Goal: Task Accomplishment & Management: Manage account settings

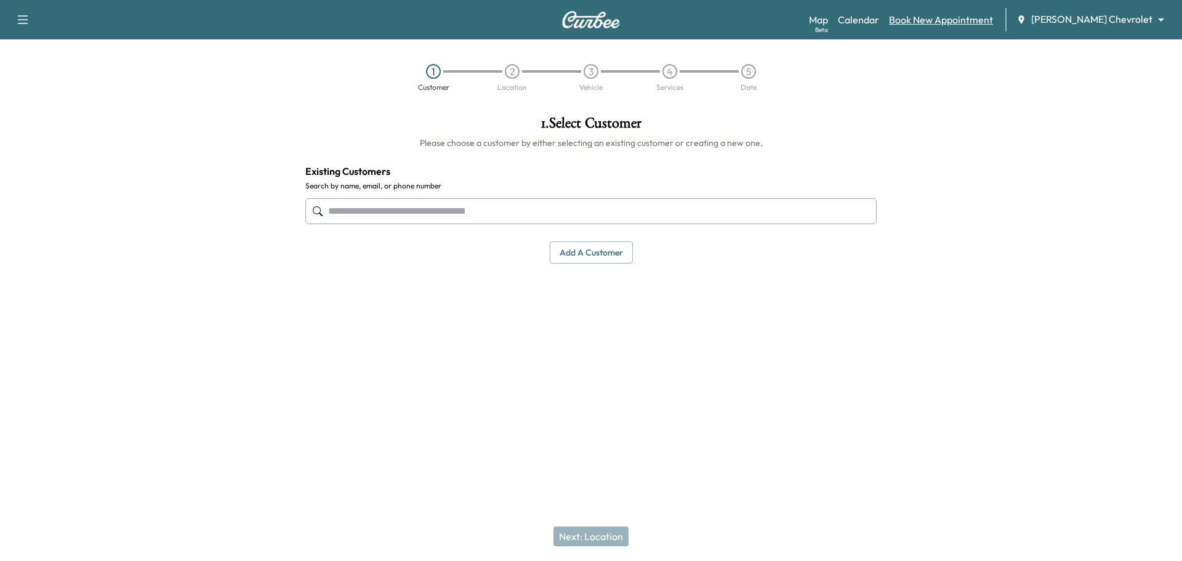
click at [969, 20] on link "Book New Appointment" at bounding box center [941, 19] width 104 height 15
click at [879, 20] on link "Calendar" at bounding box center [858, 19] width 41 height 15
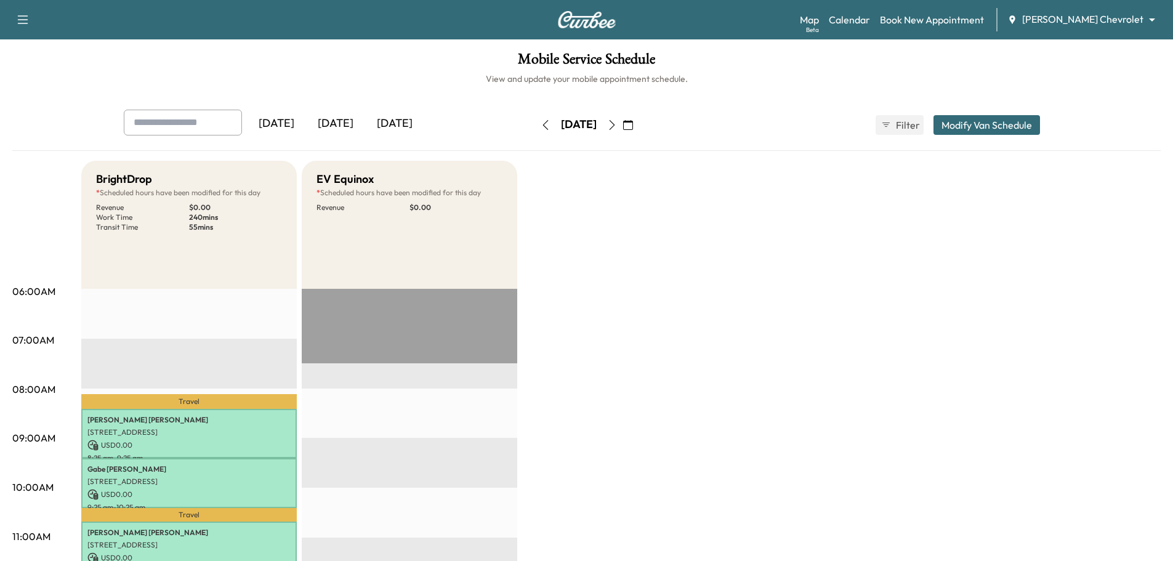
click at [617, 126] on icon "button" at bounding box center [612, 125] width 10 height 10
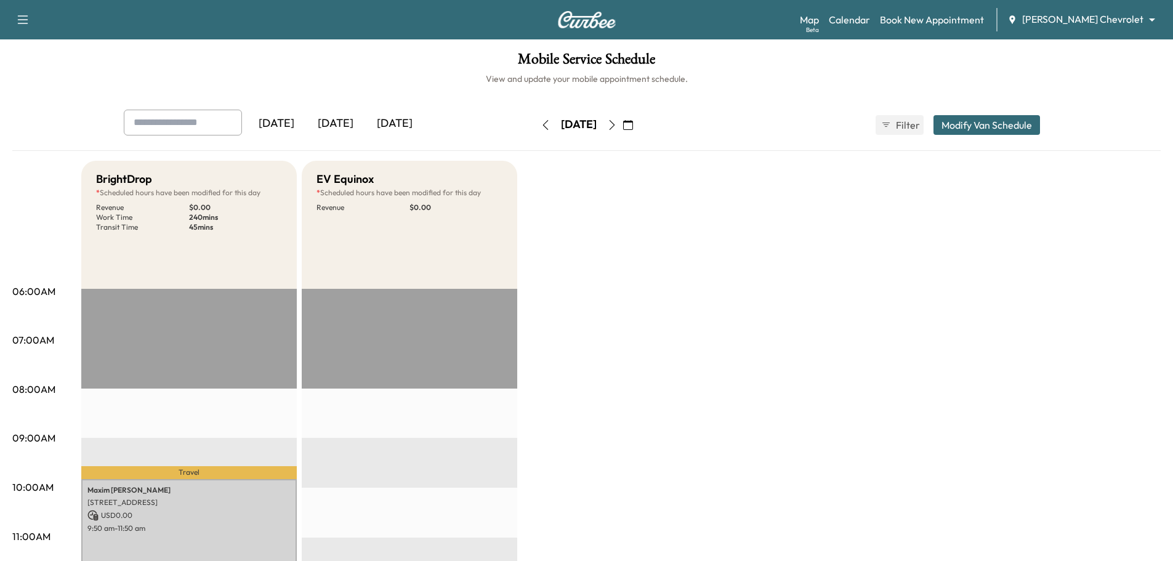
click at [617, 126] on icon "button" at bounding box center [612, 125] width 10 height 10
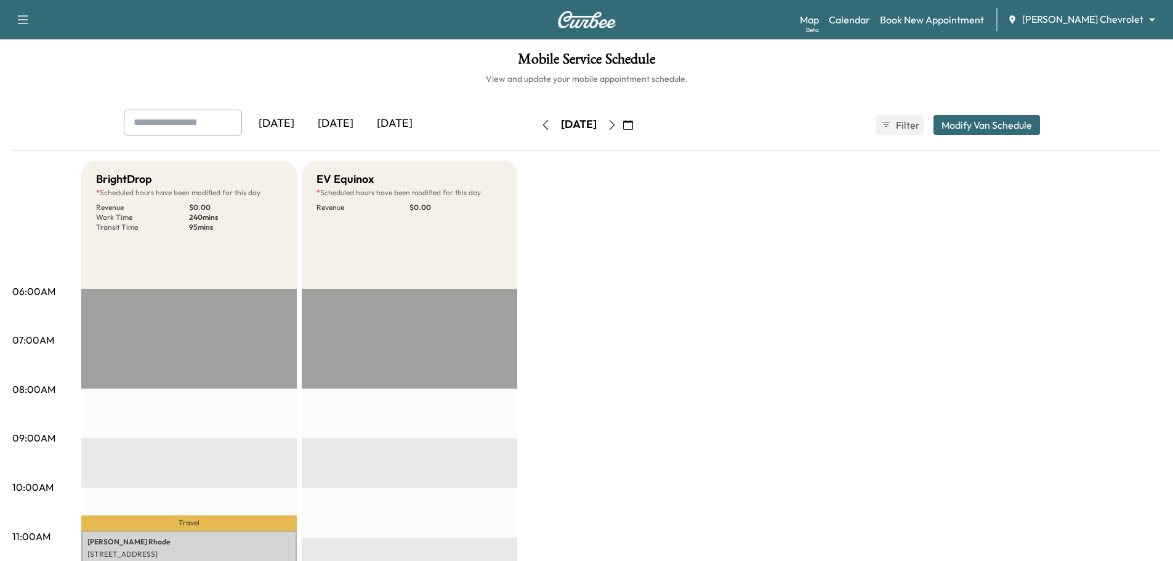
click at [617, 125] on icon "button" at bounding box center [612, 125] width 10 height 10
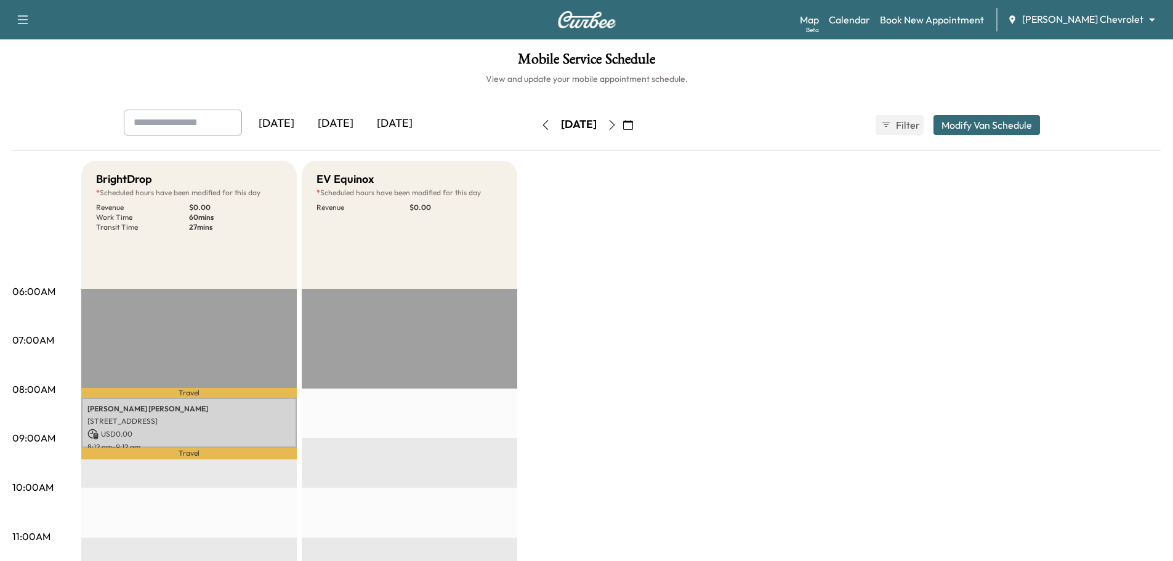
click at [1078, 21] on body "Support Log Out Map Beta Calendar Book New Appointment [PERSON_NAME] Chevrolet …" at bounding box center [586, 280] width 1173 height 561
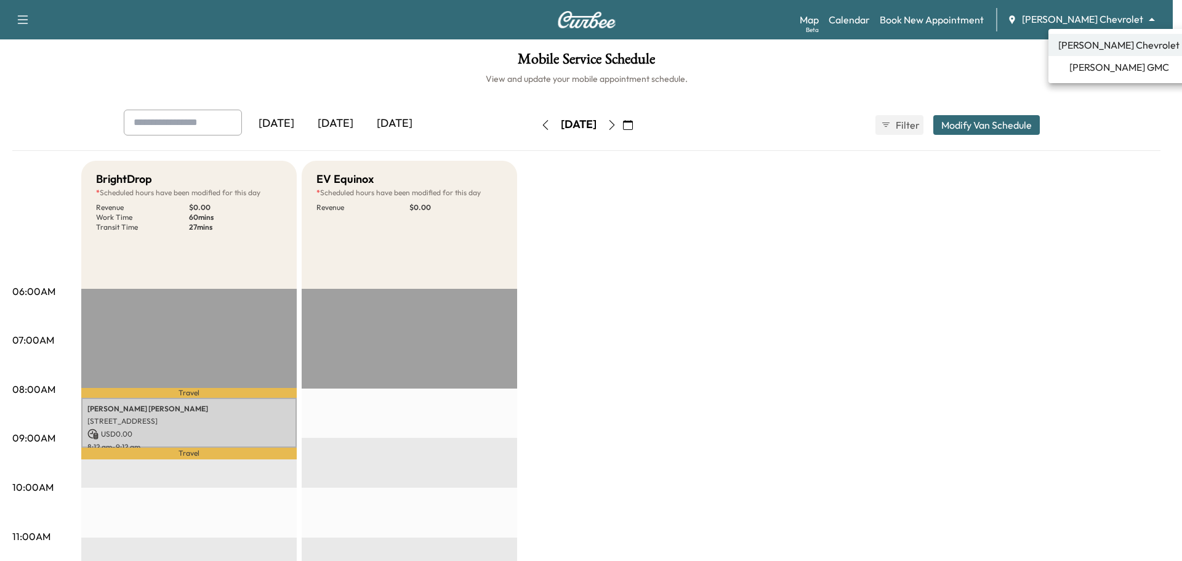
click at [1082, 66] on span "[PERSON_NAME] GMC" at bounding box center [1120, 67] width 100 height 15
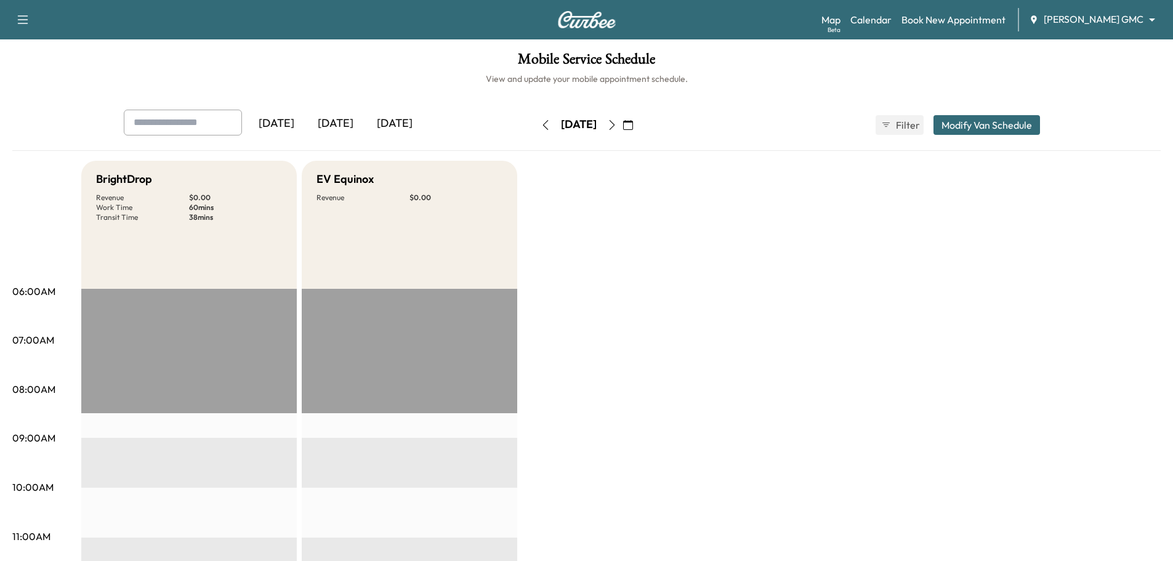
click at [617, 127] on icon "button" at bounding box center [612, 125] width 10 height 10
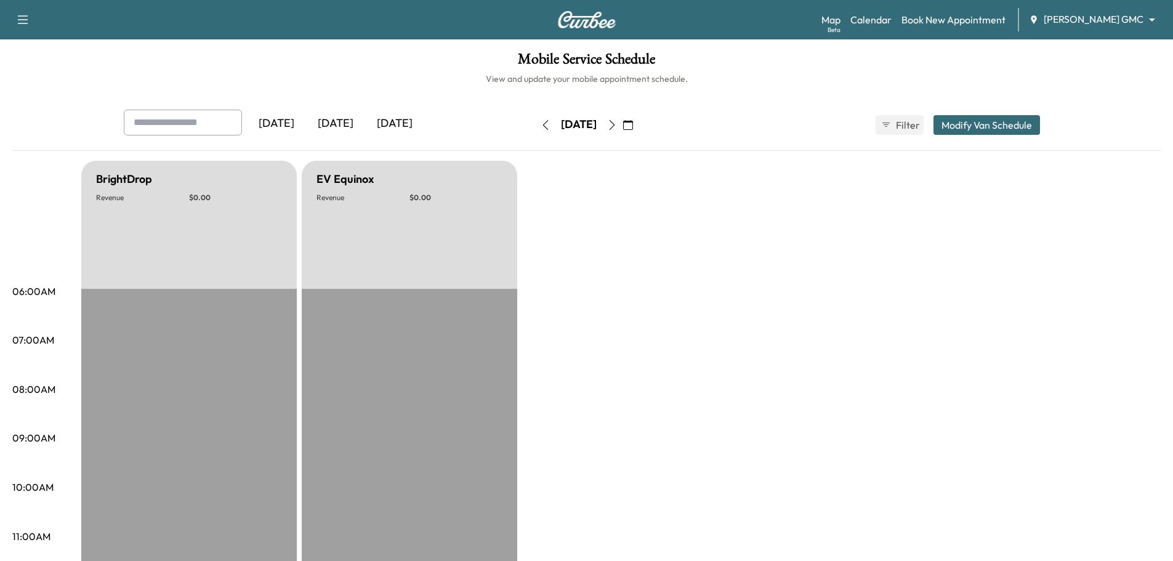
click at [617, 126] on icon "button" at bounding box center [612, 125] width 10 height 10
click at [617, 123] on icon "button" at bounding box center [612, 125] width 10 height 10
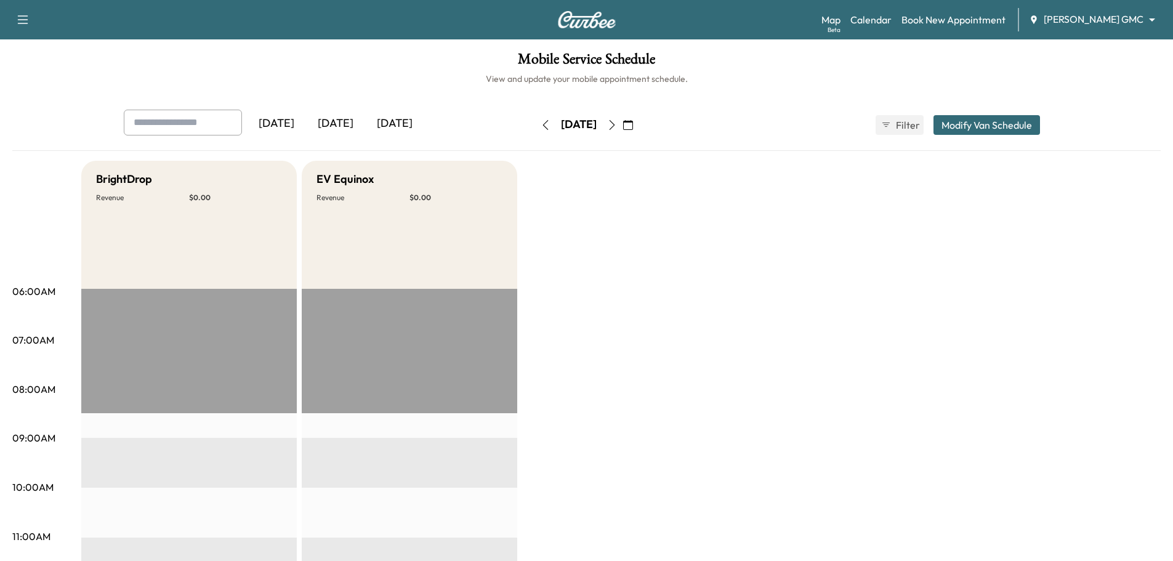
click at [1081, 29] on div "Map Beta Calendar Book New Appointment [PERSON_NAME] GMC ******** ​" at bounding box center [993, 19] width 342 height 23
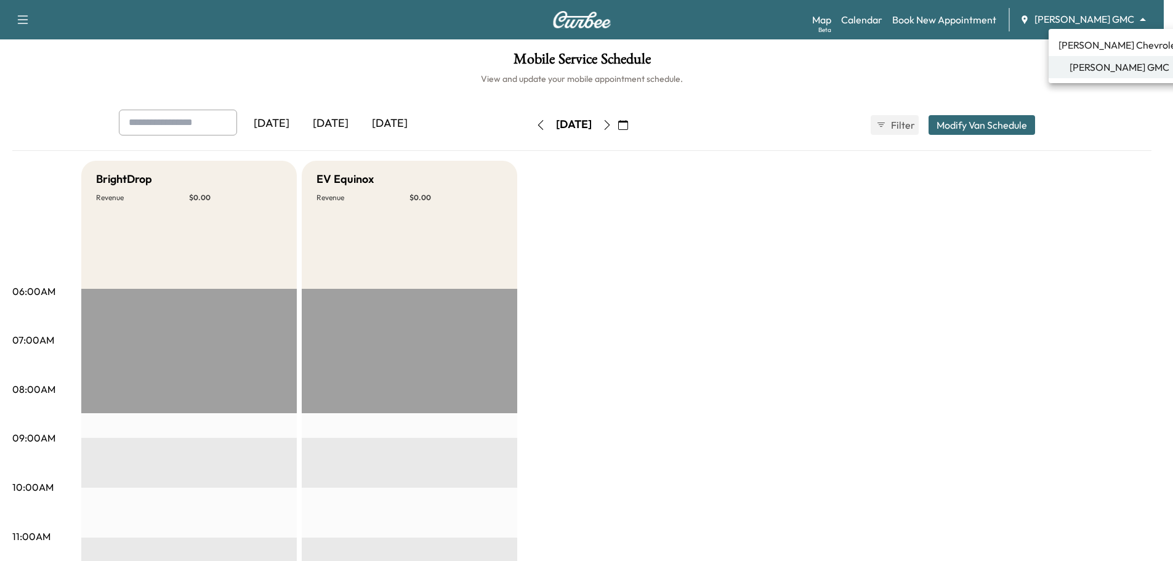
click at [1084, 20] on body "Support Log Out Map Beta Calendar Book New Appointment [PERSON_NAME] GMC ******…" at bounding box center [586, 280] width 1173 height 561
click at [1081, 47] on span "[PERSON_NAME] Chevrolet" at bounding box center [1119, 45] width 121 height 15
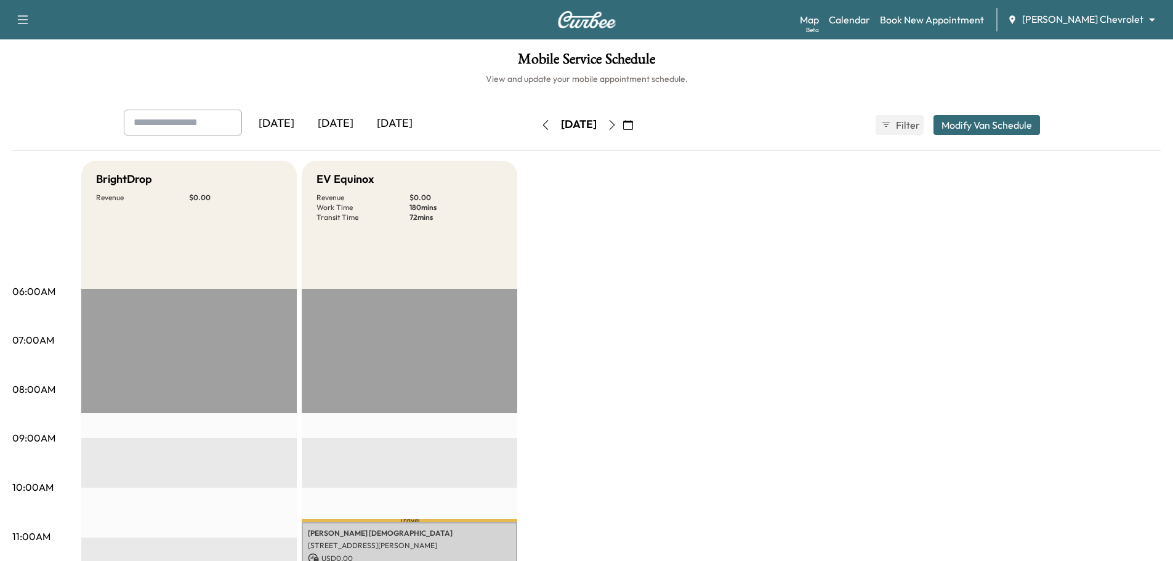
click at [615, 123] on icon "button" at bounding box center [612, 125] width 6 height 10
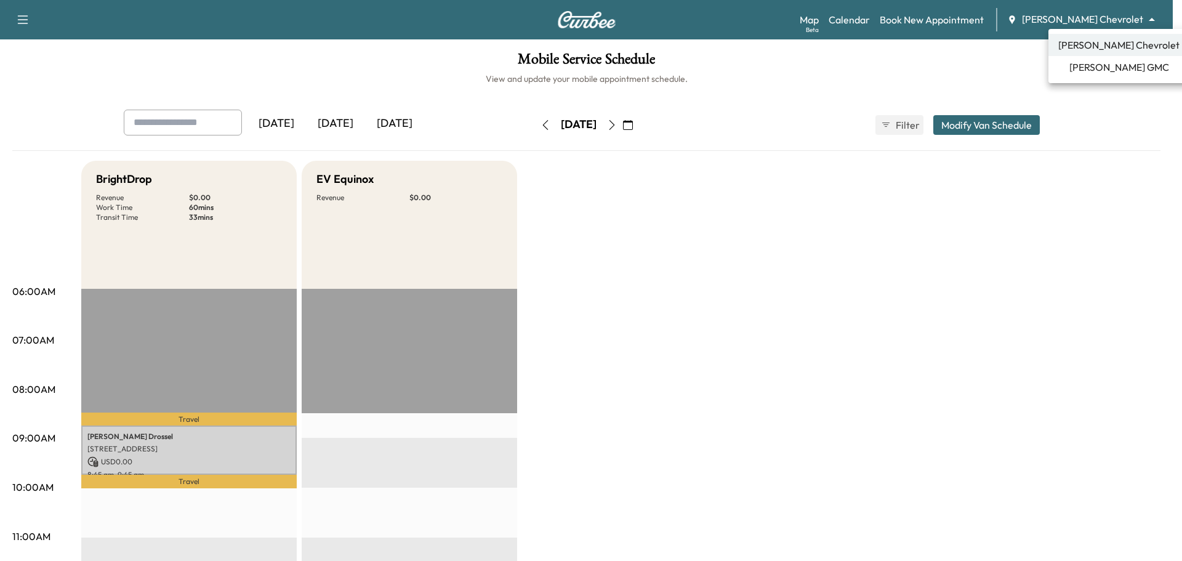
click at [1081, 18] on body "Support Log Out Map Beta Calendar Book New Appointment [PERSON_NAME] Chevrolet …" at bounding box center [591, 280] width 1182 height 561
click at [1090, 66] on span "[PERSON_NAME] GMC" at bounding box center [1120, 67] width 100 height 15
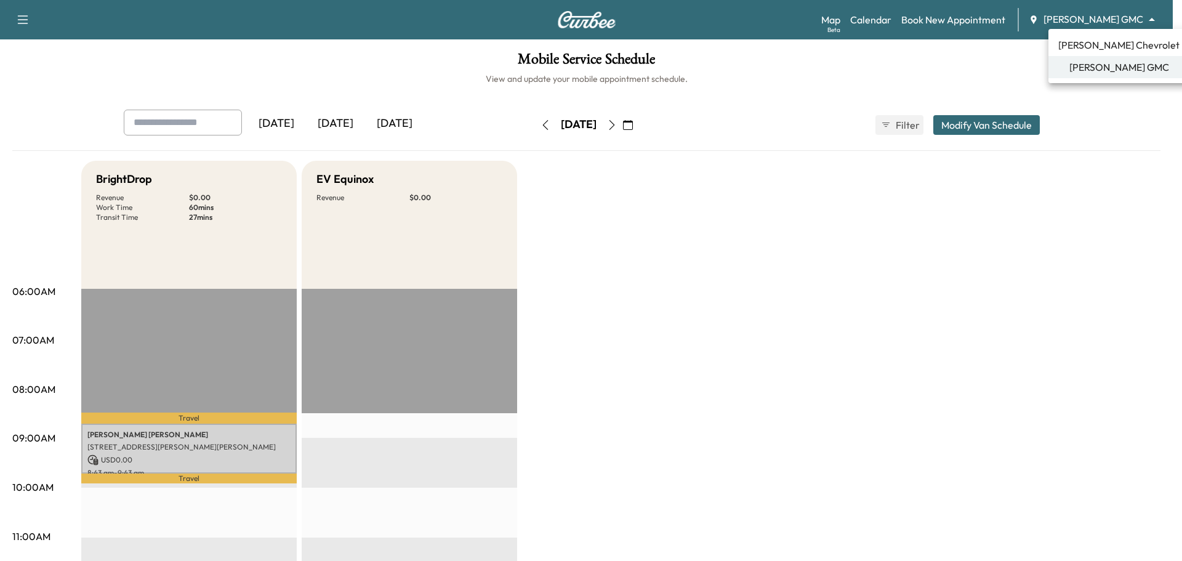
click at [1096, 21] on body "Support Log Out Map Beta Calendar Book New Appointment [PERSON_NAME] GMC ******…" at bounding box center [591, 280] width 1182 height 561
click at [1081, 42] on span "[PERSON_NAME] Chevrolet" at bounding box center [1119, 45] width 121 height 15
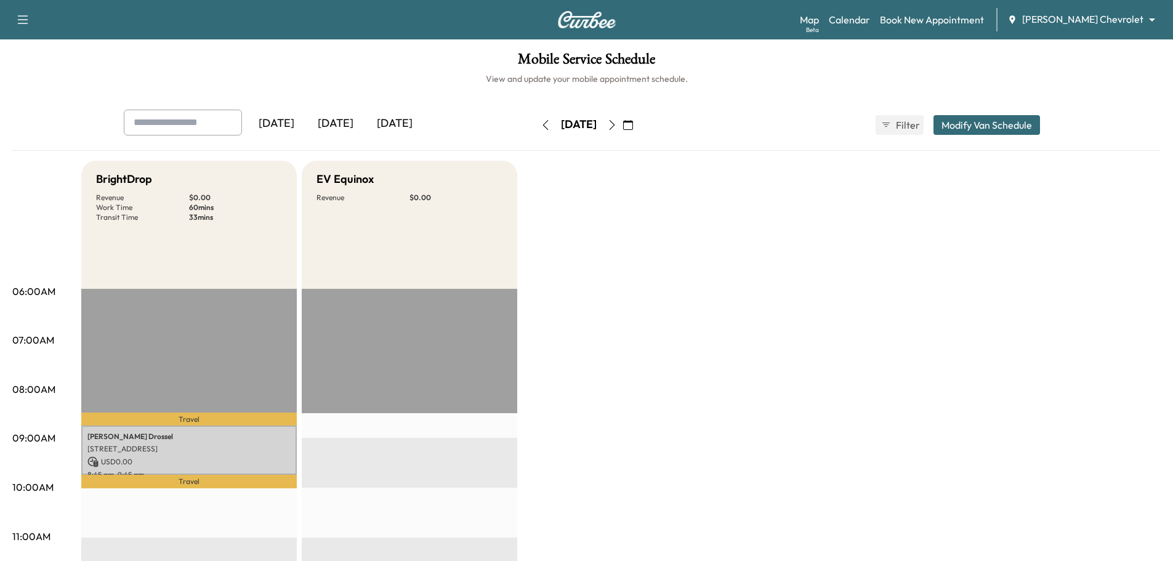
click at [633, 127] on icon "button" at bounding box center [628, 125] width 10 height 10
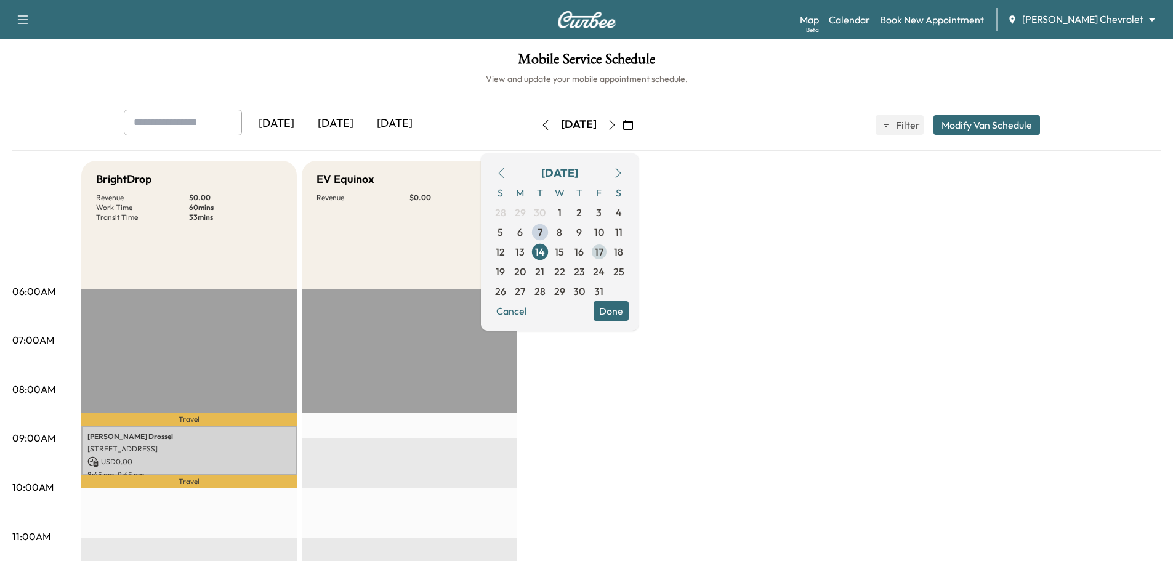
click at [604, 253] on span "17" at bounding box center [599, 251] width 9 height 15
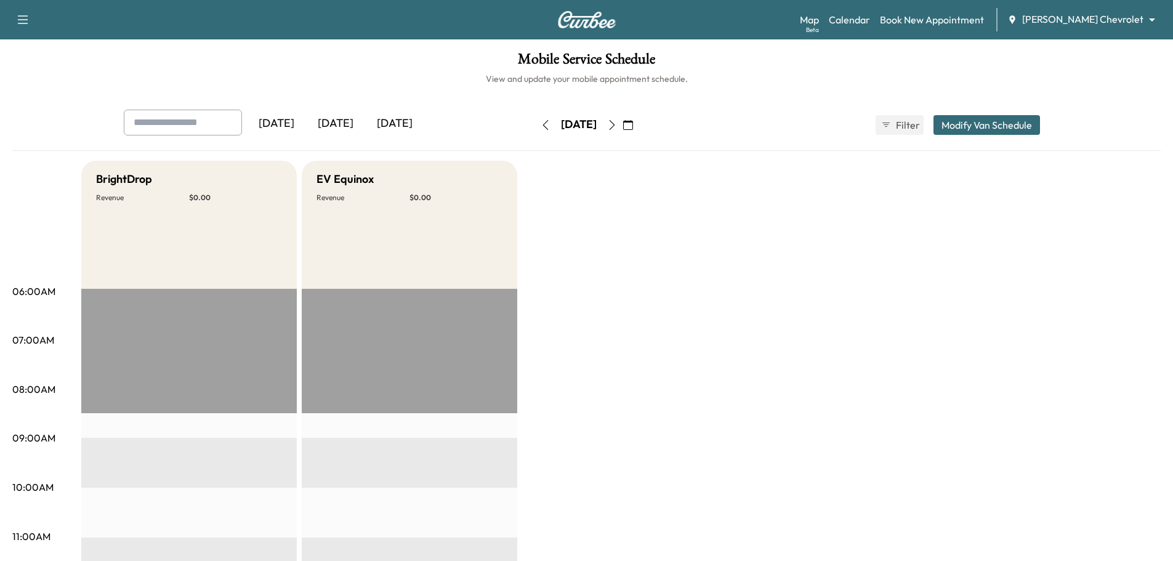
click at [1075, 10] on div "Map Beta Calendar Book New Appointment [PERSON_NAME] Chevrolet ******** ​" at bounding box center [981, 19] width 363 height 23
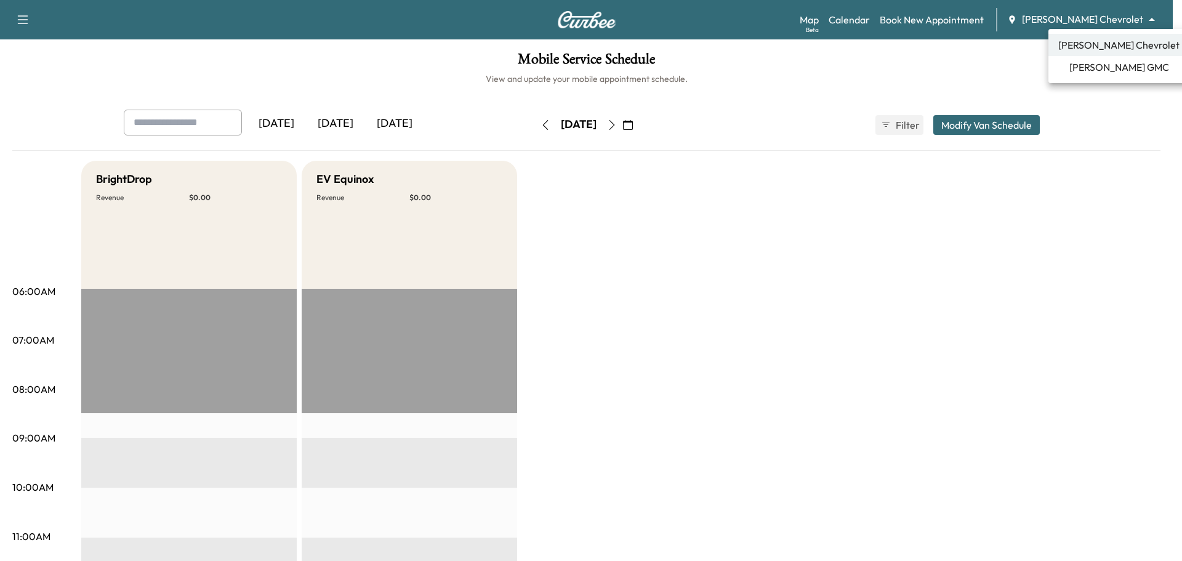
click at [1078, 17] on body "Support Log Out Map Beta Calendar Book New Appointment [PERSON_NAME] Chevrolet …" at bounding box center [591, 280] width 1182 height 561
click at [1083, 69] on span "[PERSON_NAME] GMC" at bounding box center [1120, 67] width 100 height 15
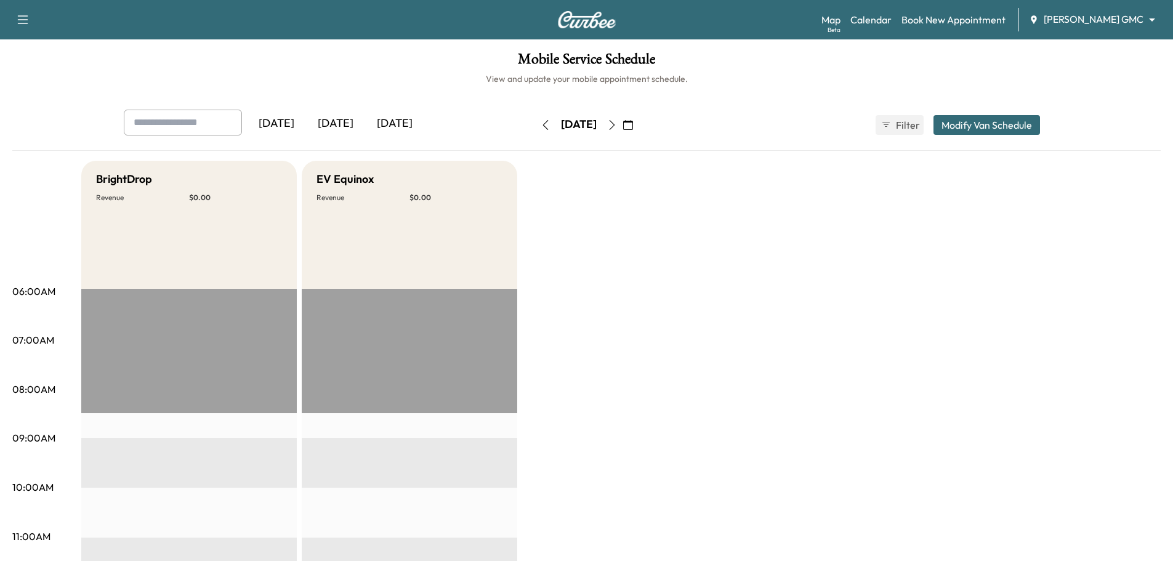
click at [633, 124] on icon "button" at bounding box center [628, 125] width 10 height 10
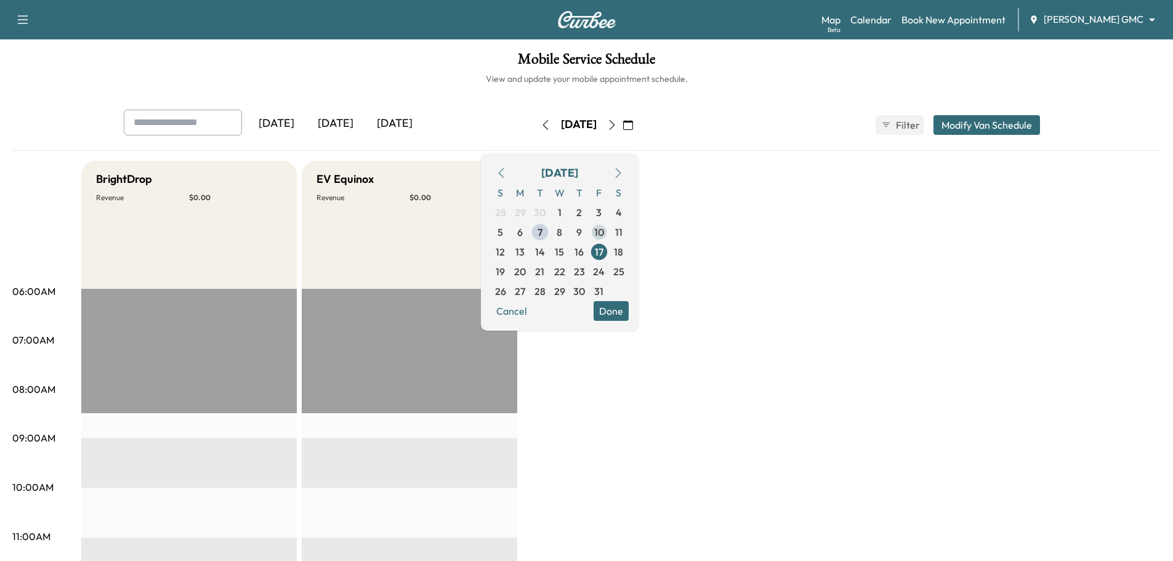
click at [604, 237] on span "10" at bounding box center [599, 232] width 10 height 15
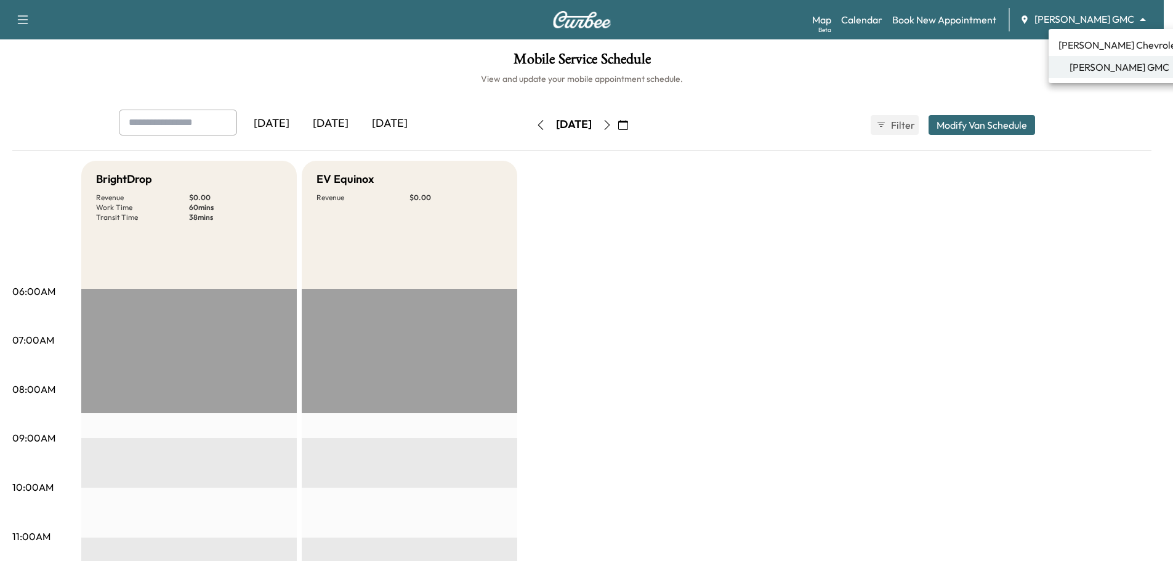
click at [1108, 21] on body "Support Log Out Map Beta Calendar Book New Appointment [PERSON_NAME] GMC ******…" at bounding box center [586, 280] width 1173 height 561
click at [1093, 47] on span "[PERSON_NAME] Chevrolet" at bounding box center [1119, 45] width 121 height 15
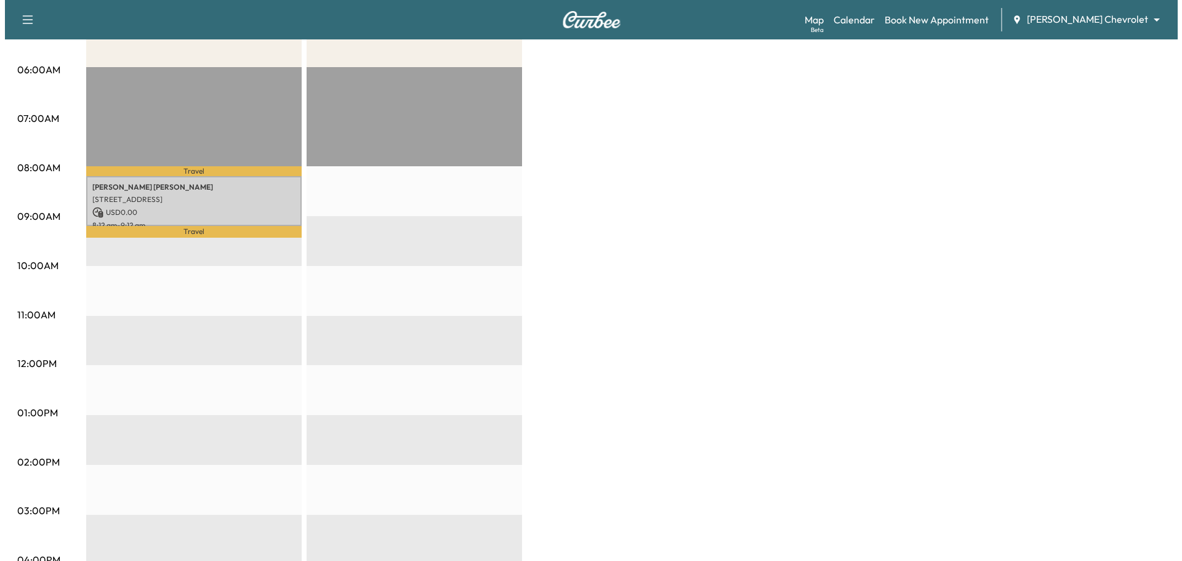
scroll to position [185, 0]
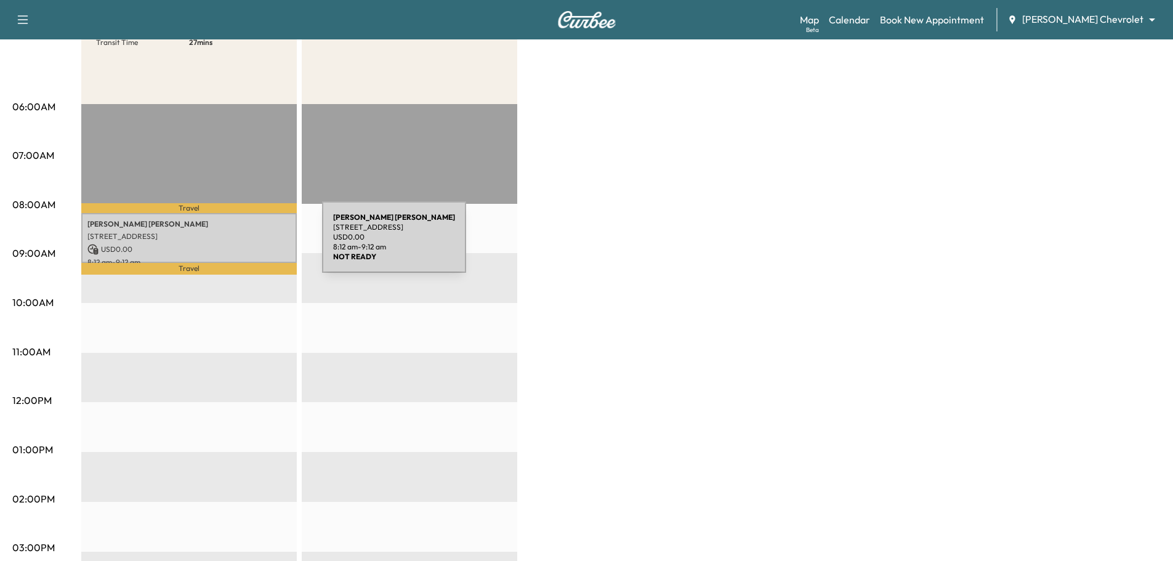
click at [230, 244] on p "USD 0.00" at bounding box center [188, 249] width 203 height 11
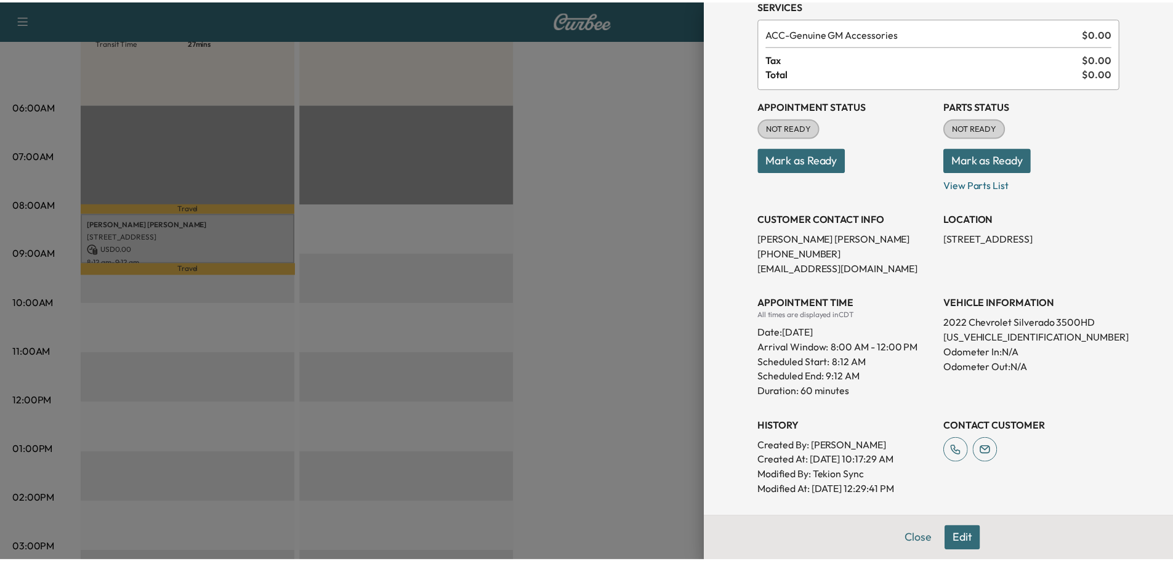
scroll to position [0, 0]
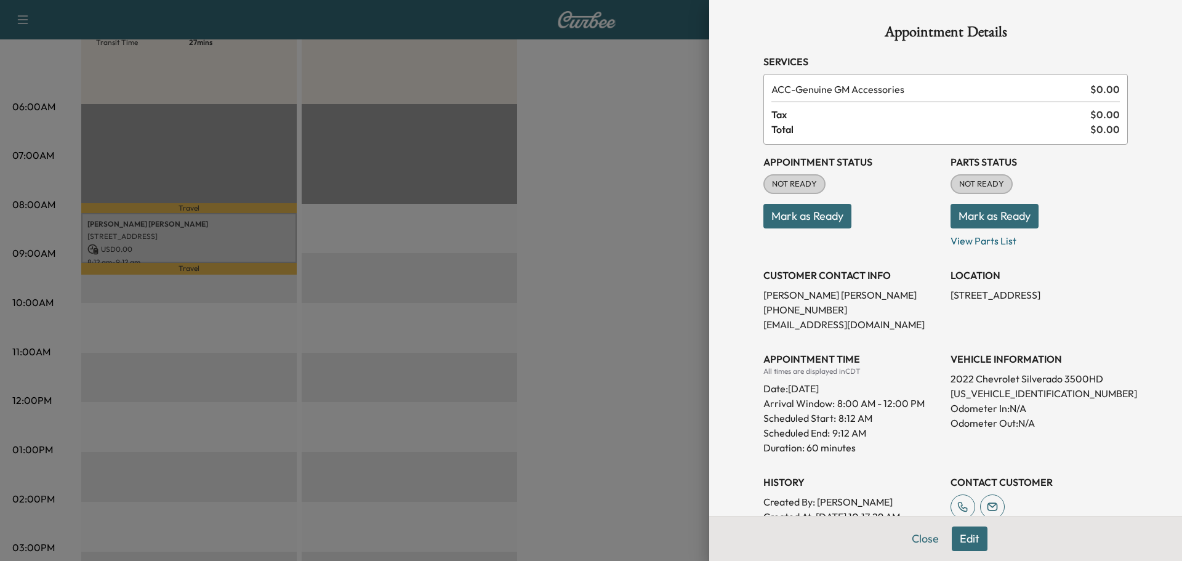
click at [549, 181] on div at bounding box center [591, 280] width 1182 height 561
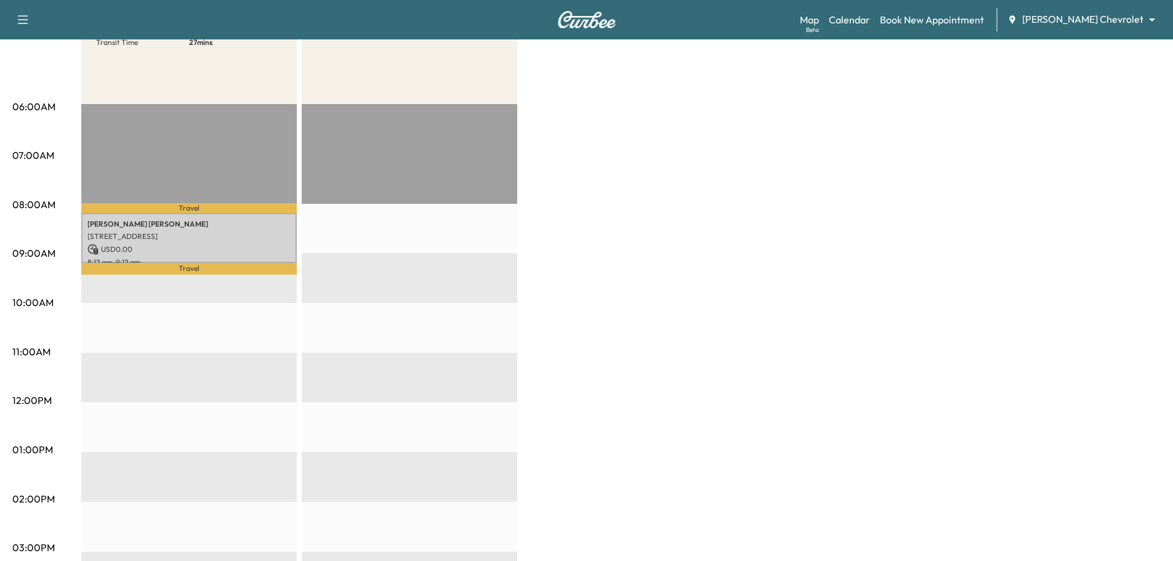
click at [1096, 22] on body "Support Log Out Map Beta Calendar Book New Appointment [PERSON_NAME] Chevrolet …" at bounding box center [586, 95] width 1173 height 561
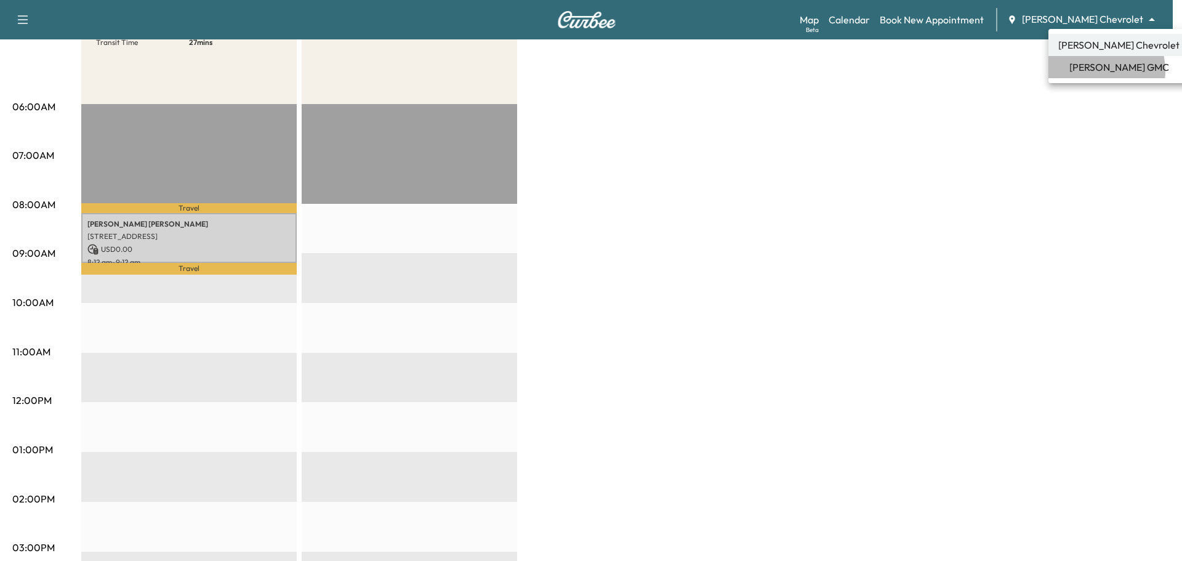
click at [1093, 71] on span "[PERSON_NAME] GMC" at bounding box center [1120, 67] width 100 height 15
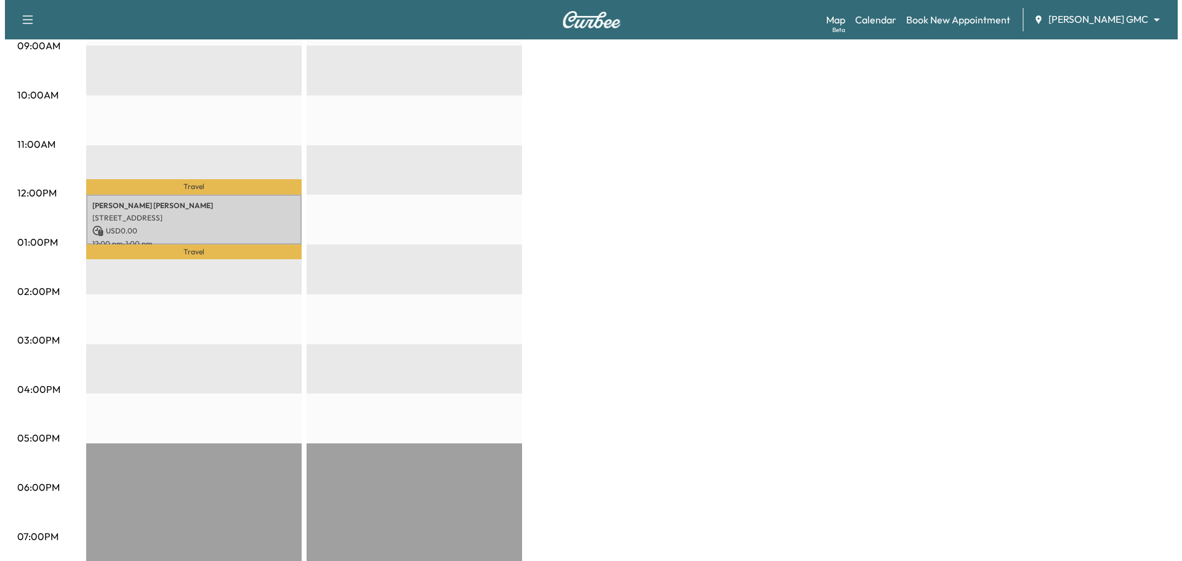
scroll to position [431, 0]
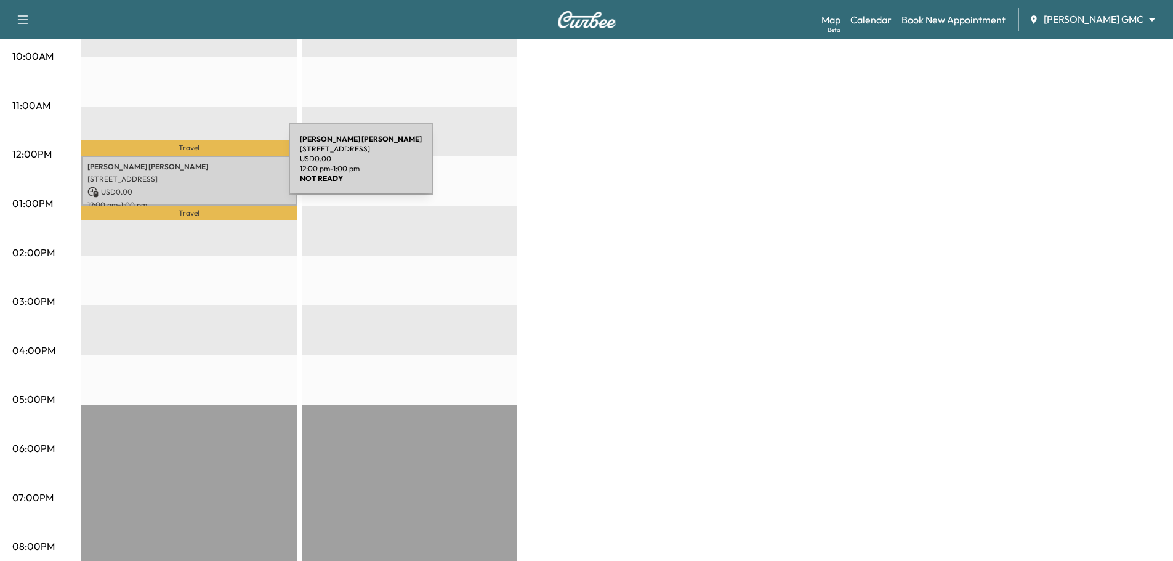
click at [196, 166] on p "[PERSON_NAME]" at bounding box center [188, 167] width 203 height 10
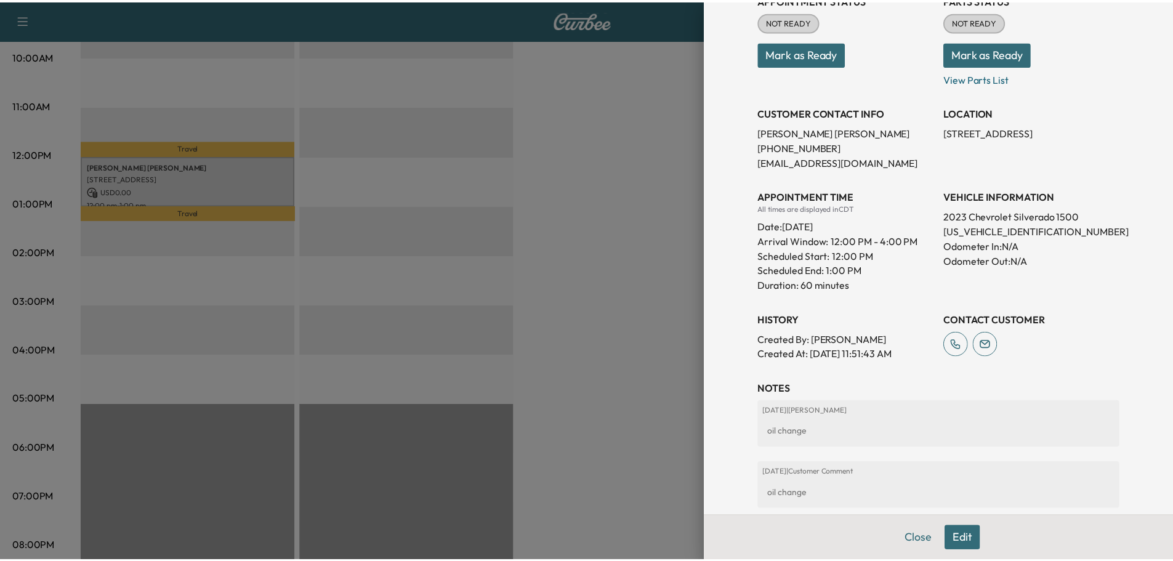
scroll to position [247, 0]
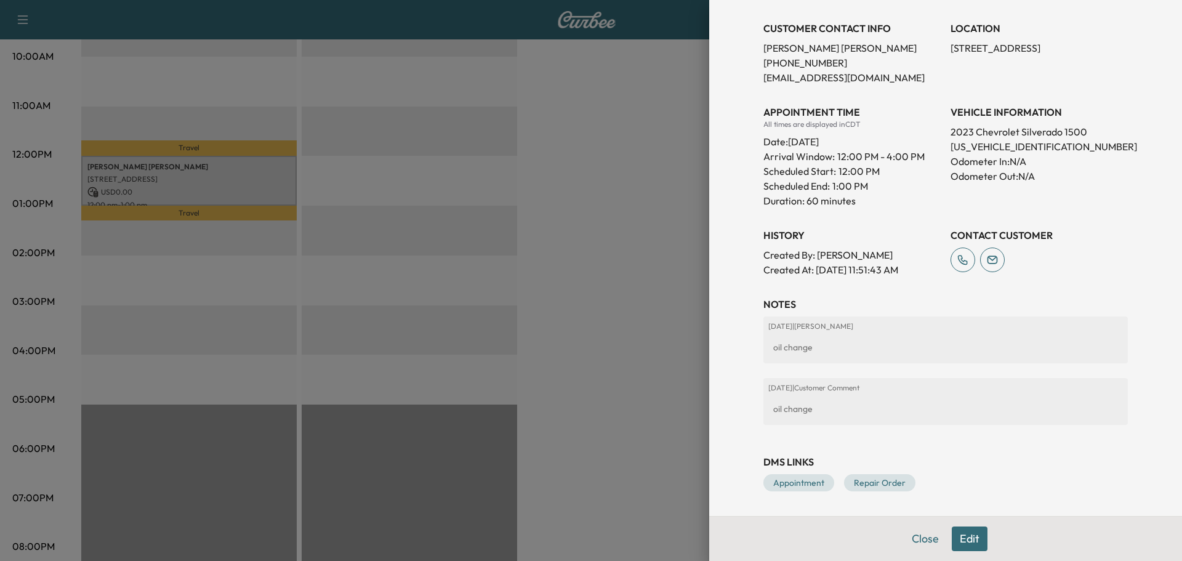
click at [589, 152] on div at bounding box center [591, 280] width 1182 height 561
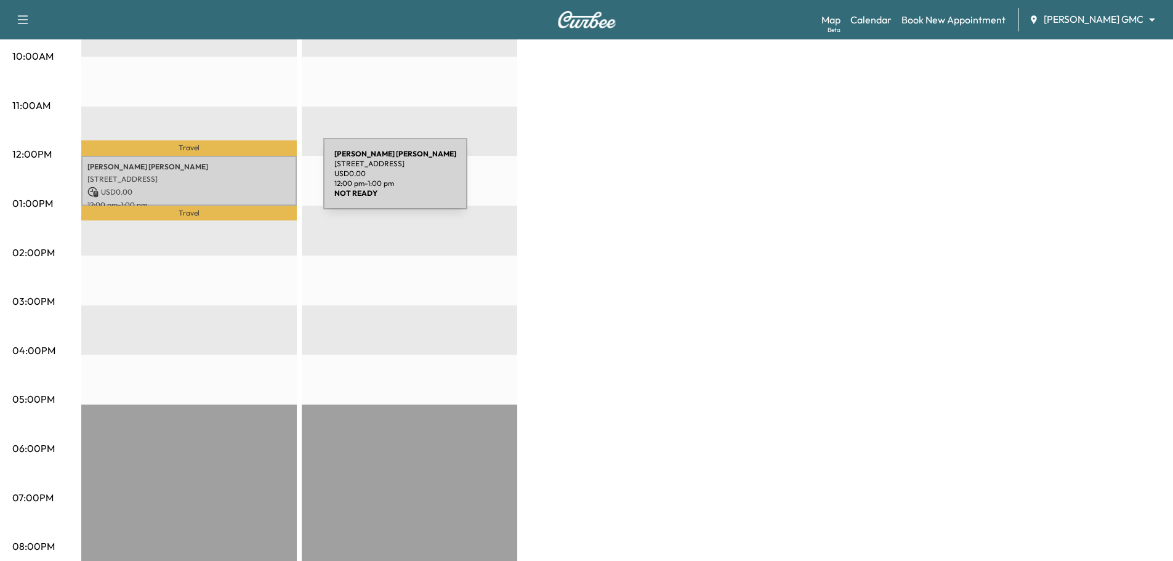
click at [231, 181] on div "[PERSON_NAME] [STREET_ADDRESS] USD 0.00 12:00 pm - 1:00 pm" at bounding box center [189, 181] width 216 height 50
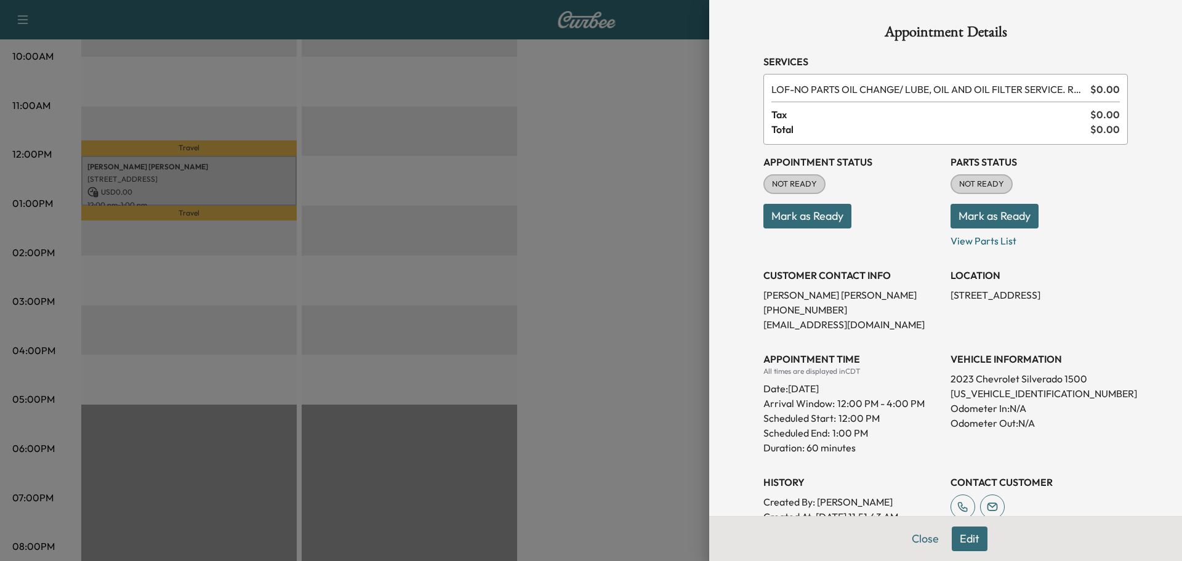
click at [597, 156] on div at bounding box center [591, 280] width 1182 height 561
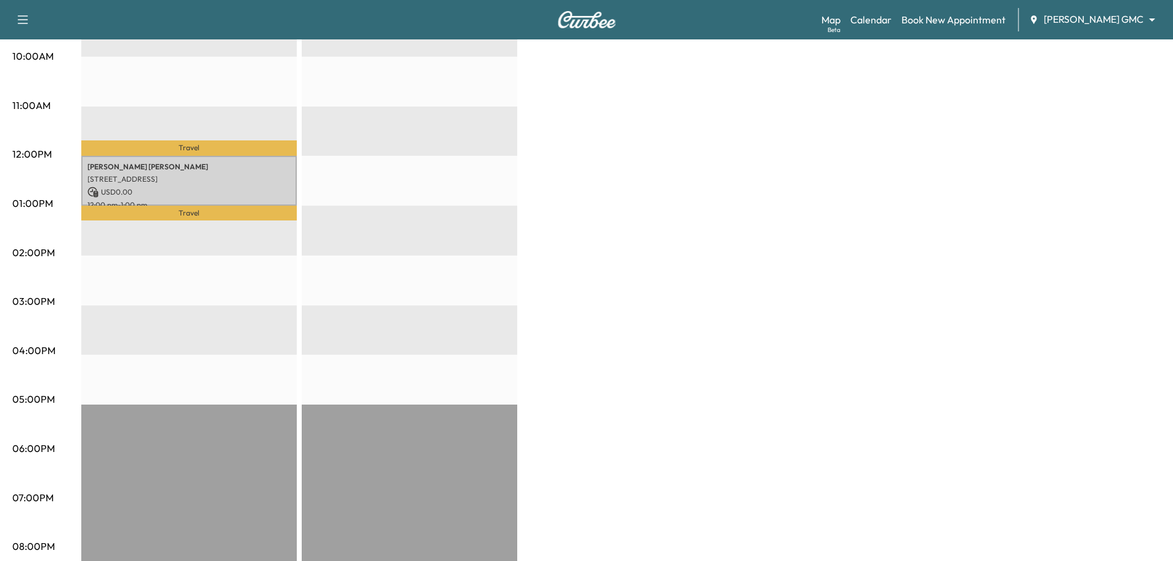
click at [1099, 12] on div "Map Beta Calendar Book New Appointment [PERSON_NAME] GMC ******** ​" at bounding box center [993, 19] width 342 height 23
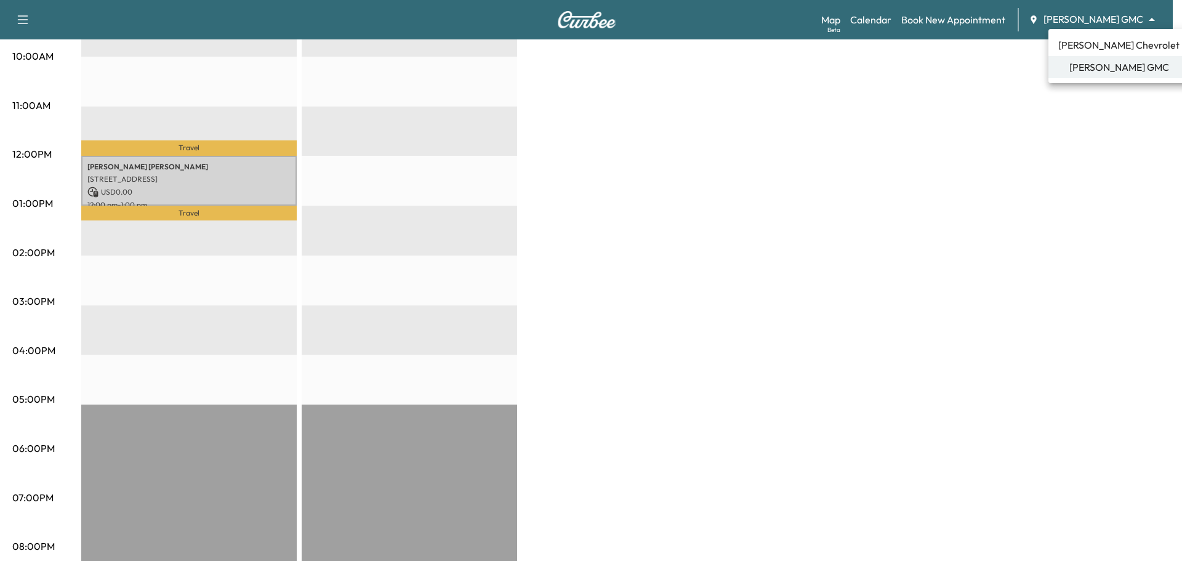
click at [1112, 39] on span "[PERSON_NAME] Chevrolet" at bounding box center [1119, 45] width 121 height 15
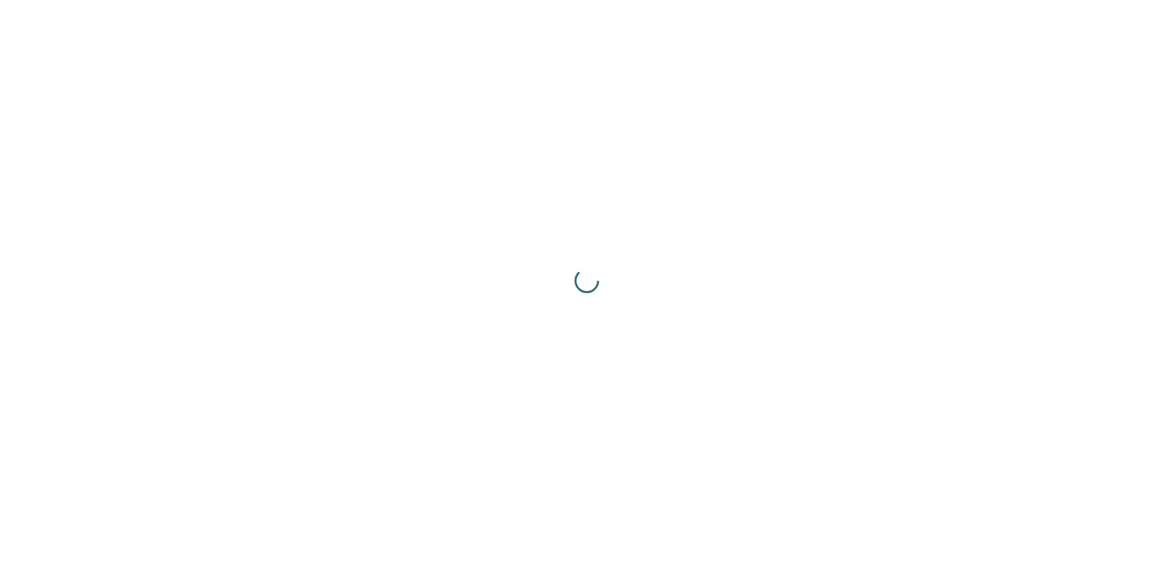
scroll to position [0, 0]
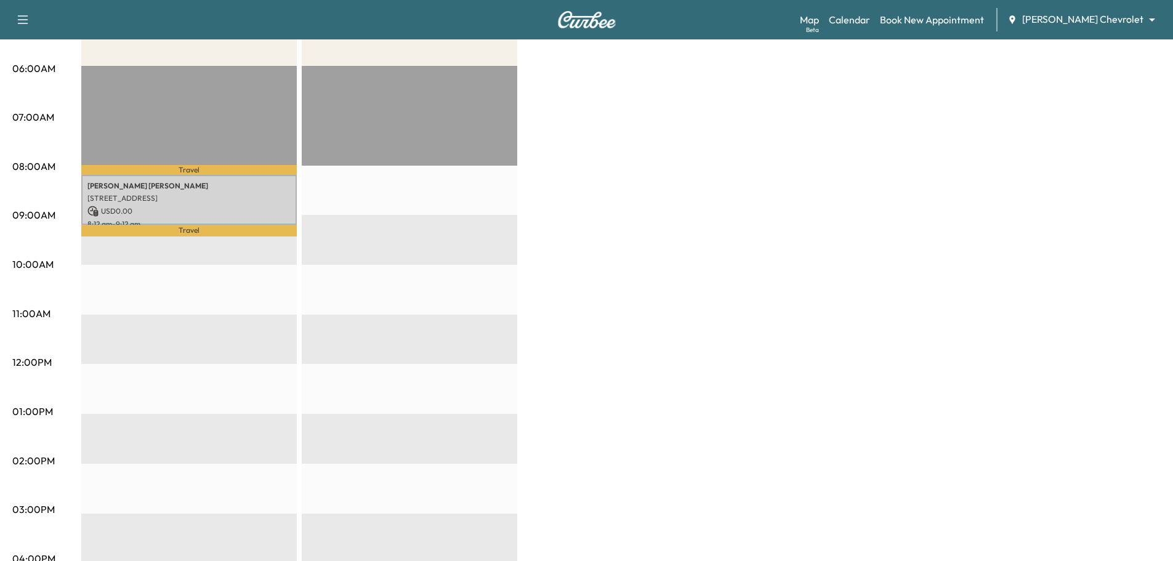
scroll to position [246, 0]
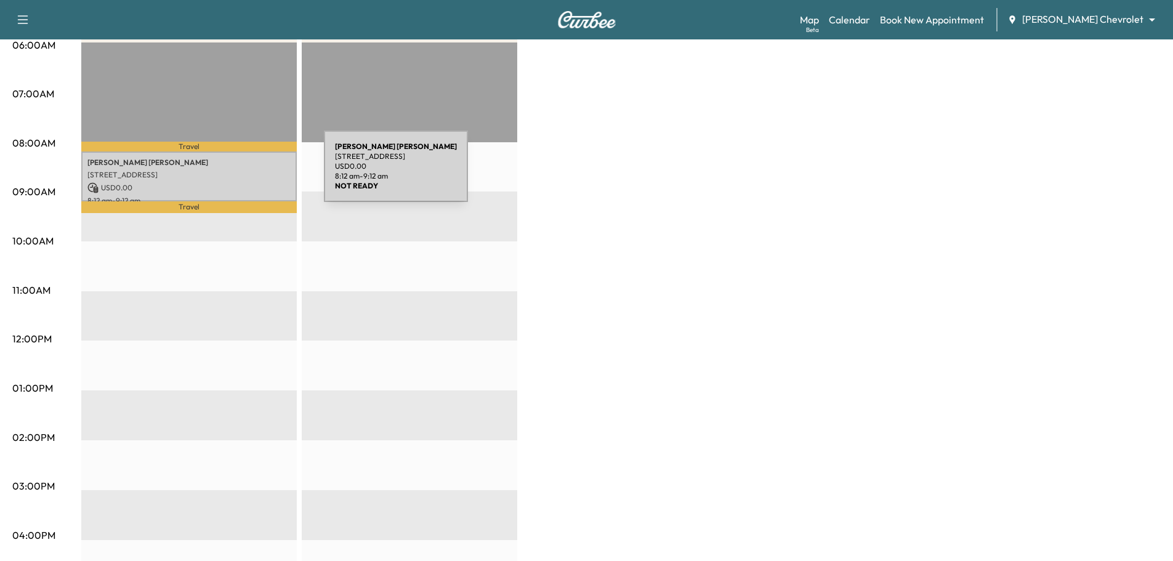
click at [232, 174] on p "[STREET_ADDRESS]" at bounding box center [188, 175] width 203 height 10
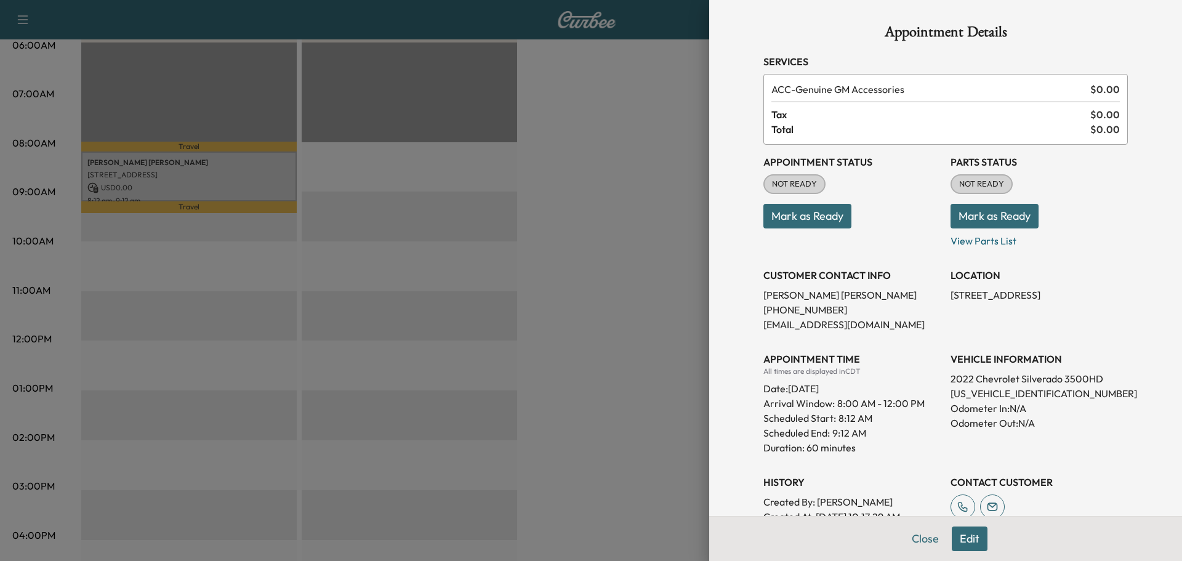
click at [608, 177] on div at bounding box center [591, 280] width 1182 height 561
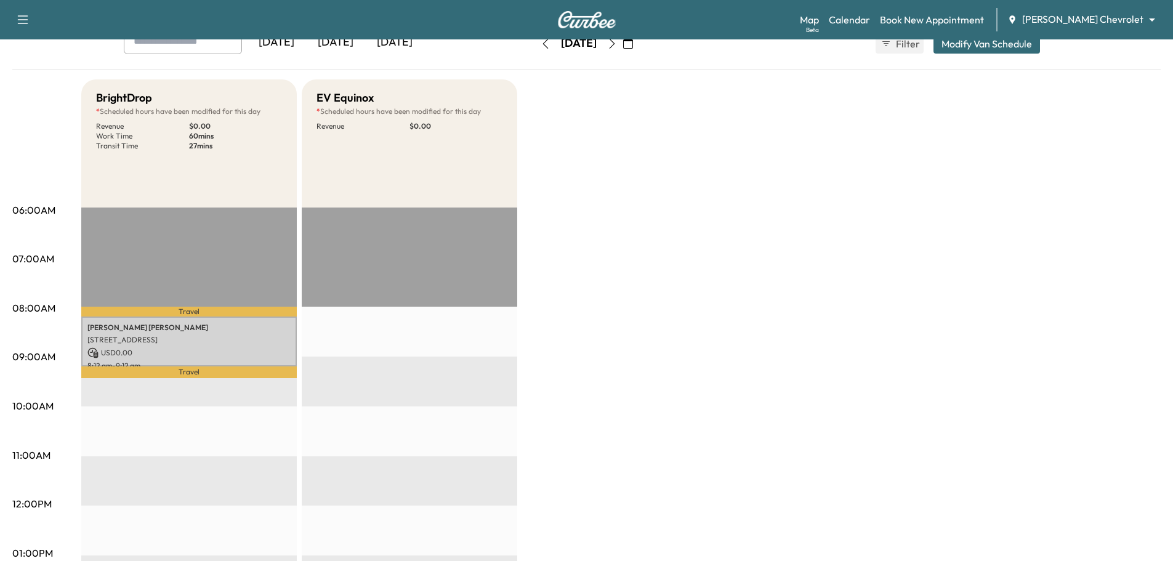
scroll to position [308, 0]
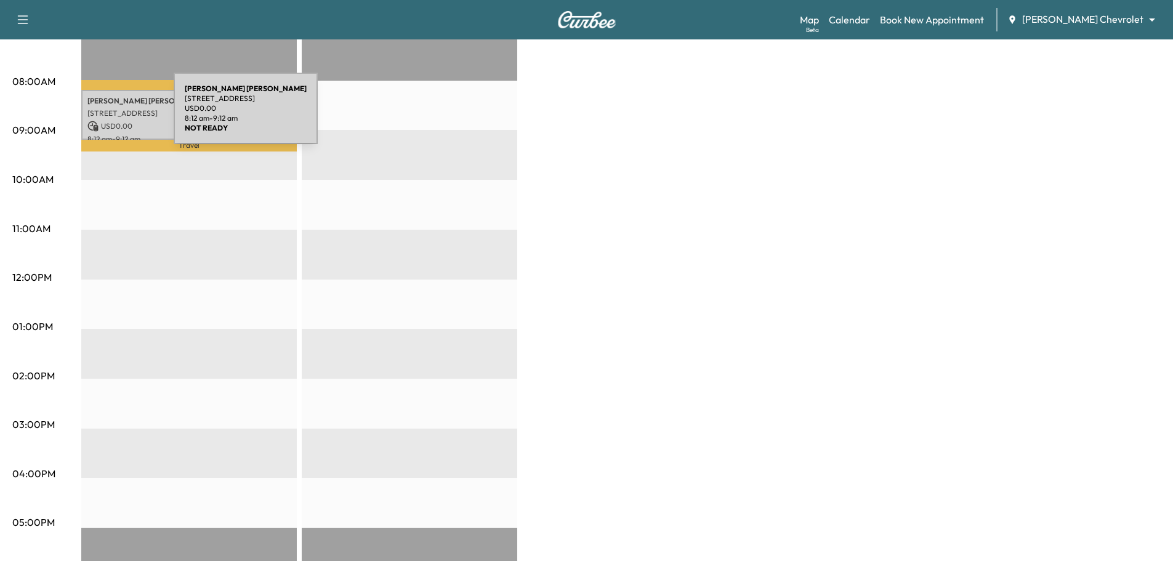
click at [84, 115] on div "[PERSON_NAME] [STREET_ADDRESS] USD 0.00 8:12 am - 9:12 am" at bounding box center [189, 115] width 216 height 50
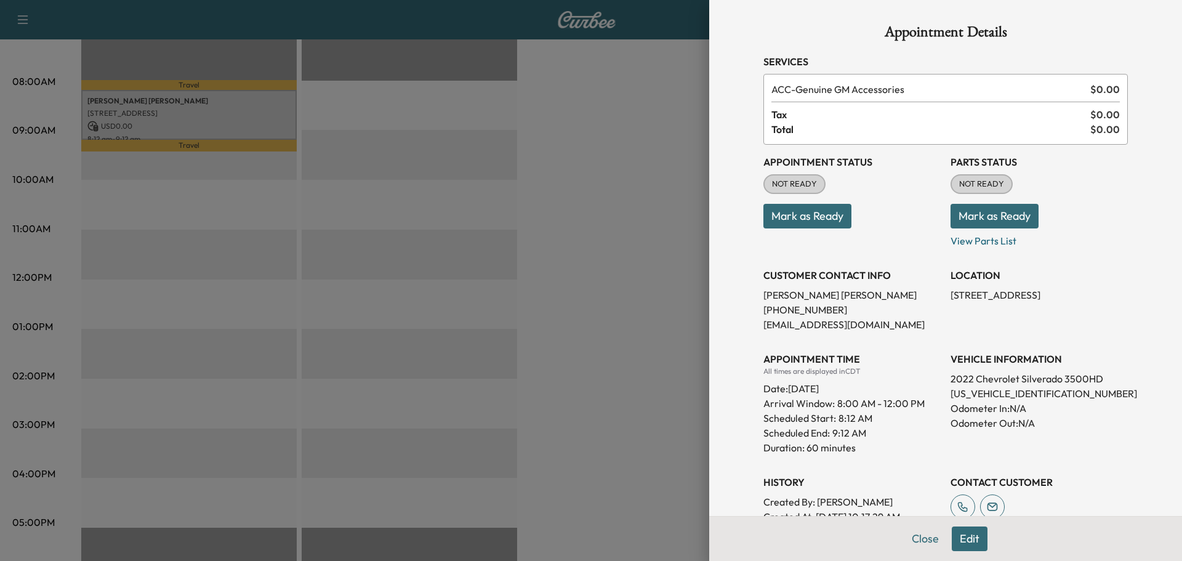
click at [607, 168] on div at bounding box center [591, 280] width 1182 height 561
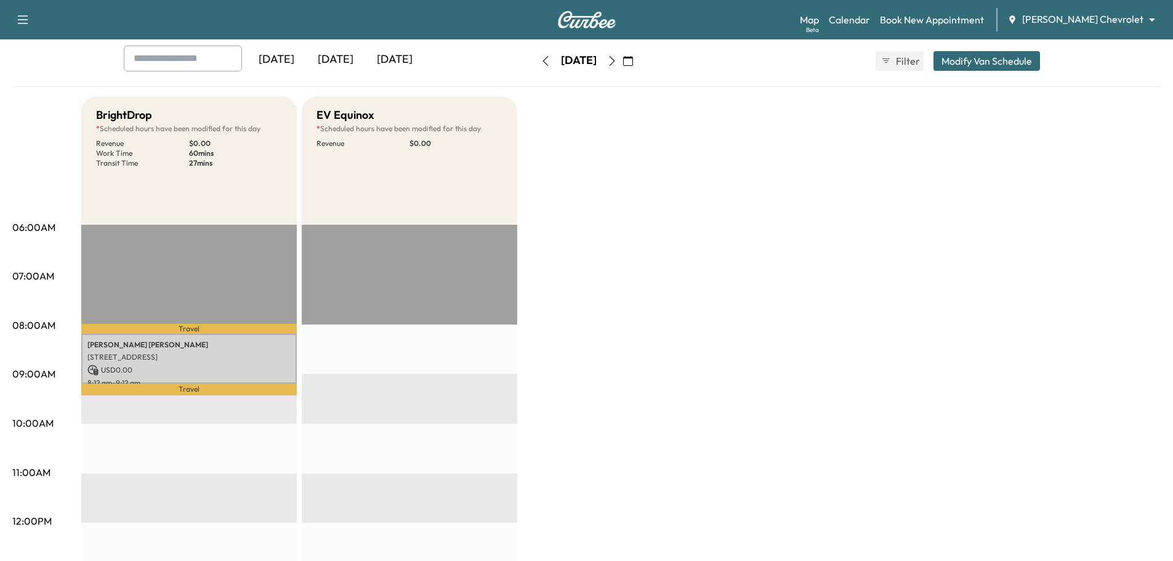
scroll to position [62, 0]
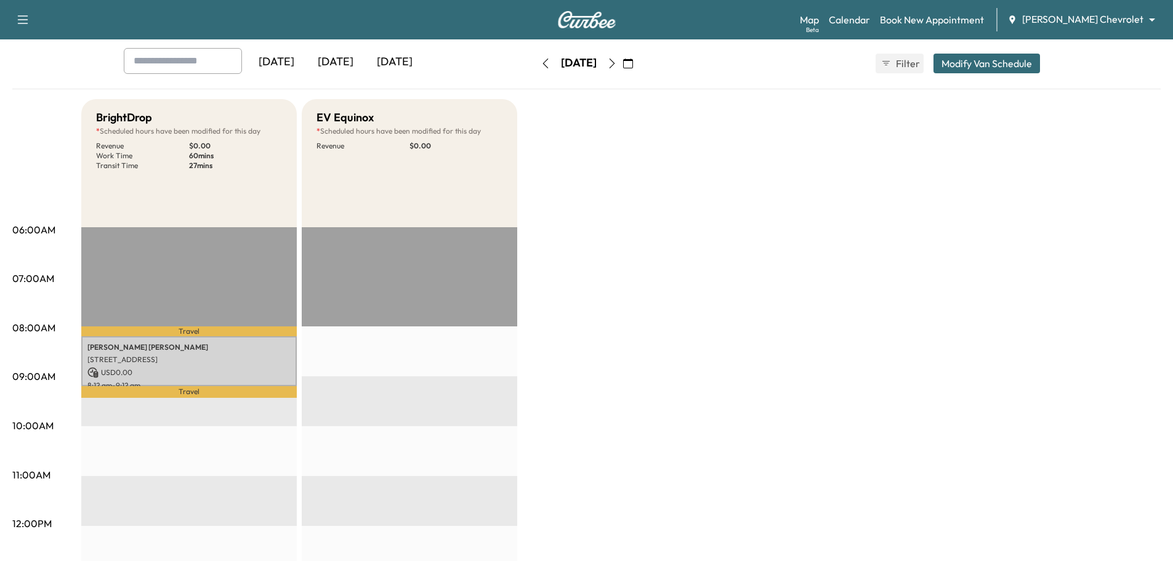
click at [1073, 24] on body "Support Log Out Map Beta Calendar Book New Appointment [PERSON_NAME] Chevrolet …" at bounding box center [586, 218] width 1173 height 561
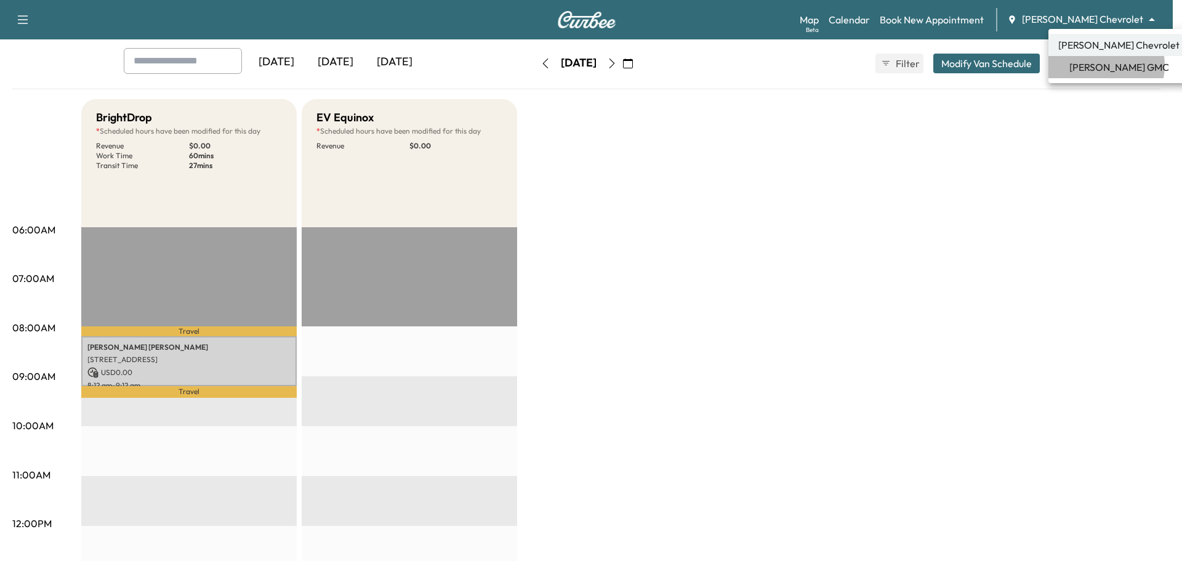
click at [1097, 65] on span "[PERSON_NAME] GMC" at bounding box center [1120, 67] width 100 height 15
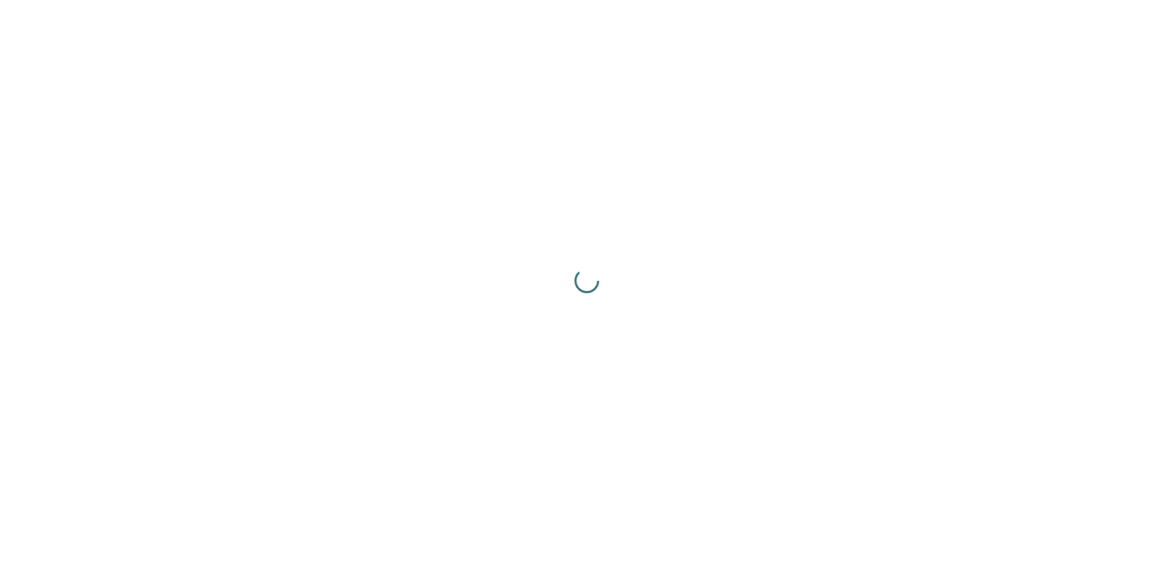
scroll to position [0, 0]
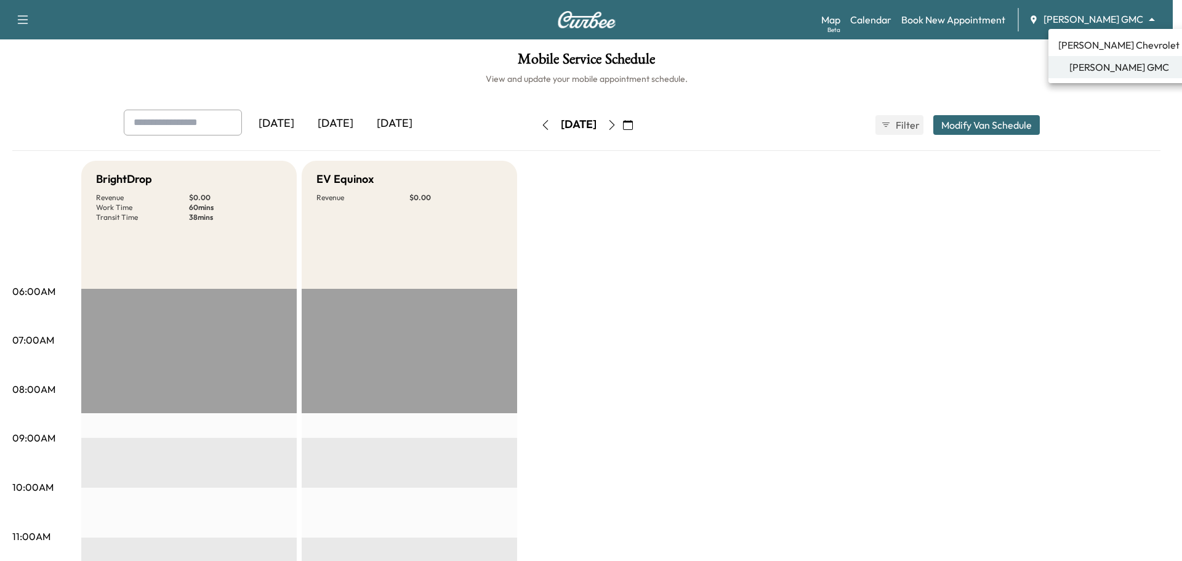
click at [1079, 24] on body "Support Log Out Map Beta Calendar Book New Appointment [PERSON_NAME] GMC ******…" at bounding box center [591, 280] width 1182 height 561
click at [1085, 50] on span "[PERSON_NAME] Chevrolet" at bounding box center [1119, 45] width 121 height 15
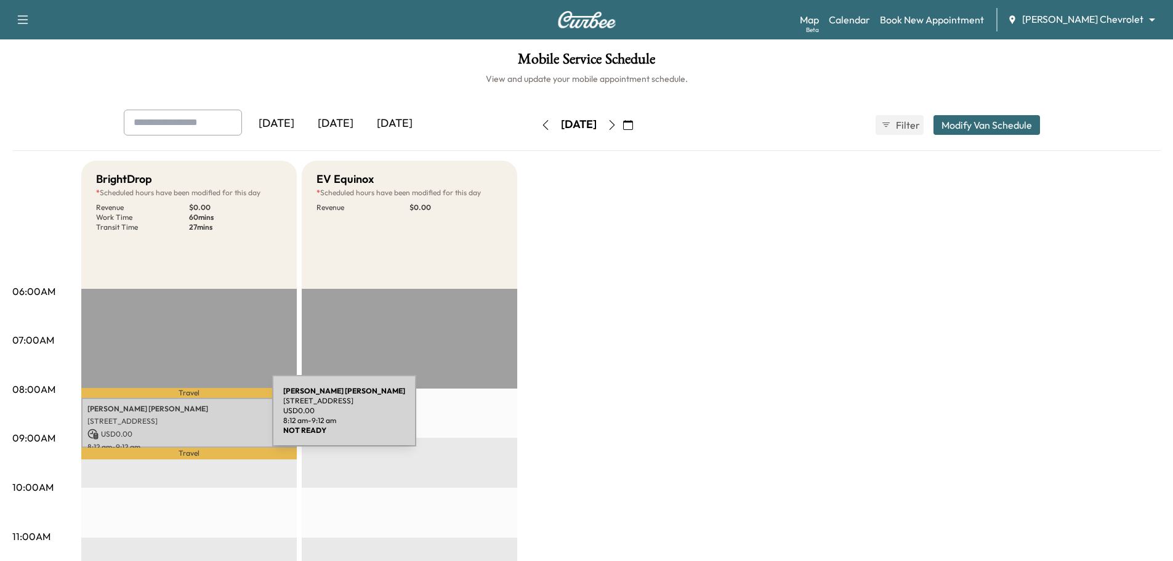
click at [177, 417] on p "[STREET_ADDRESS]" at bounding box center [188, 421] width 203 height 10
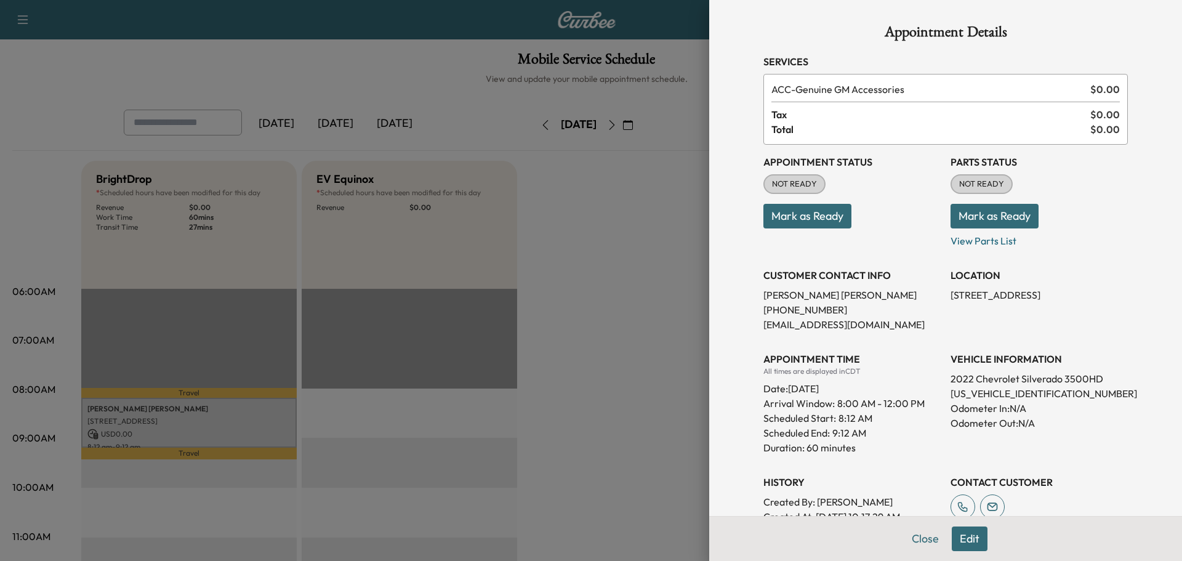
click at [608, 260] on div at bounding box center [591, 280] width 1182 height 561
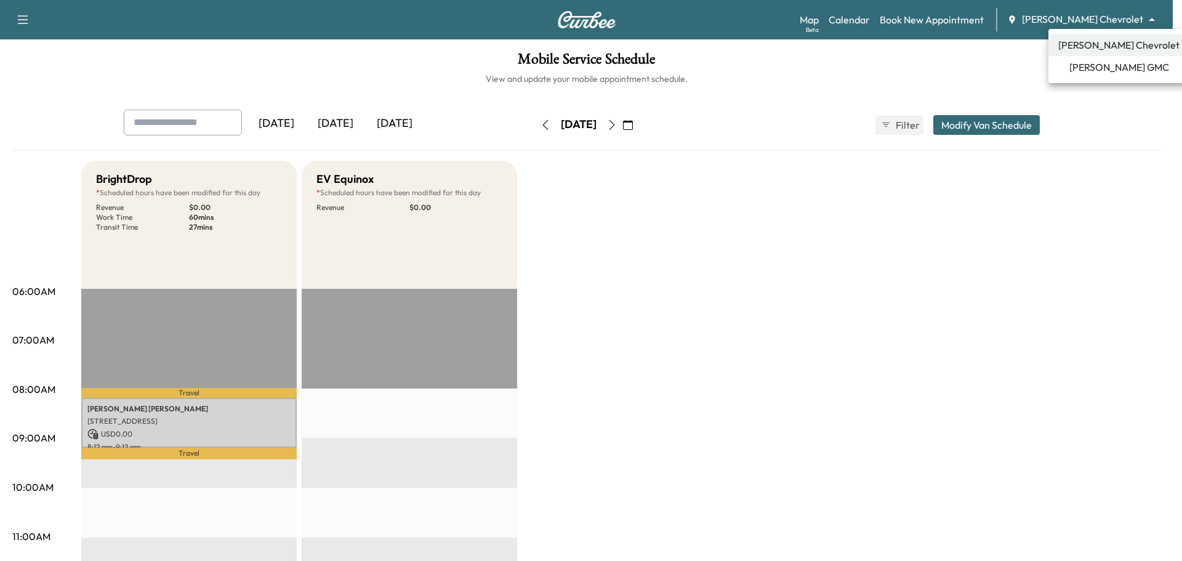
click at [1110, 16] on body "Support Log Out Map Beta Calendar Book New Appointment [PERSON_NAME] Chevrolet …" at bounding box center [591, 280] width 1182 height 561
click at [172, 427] on div at bounding box center [591, 280] width 1182 height 561
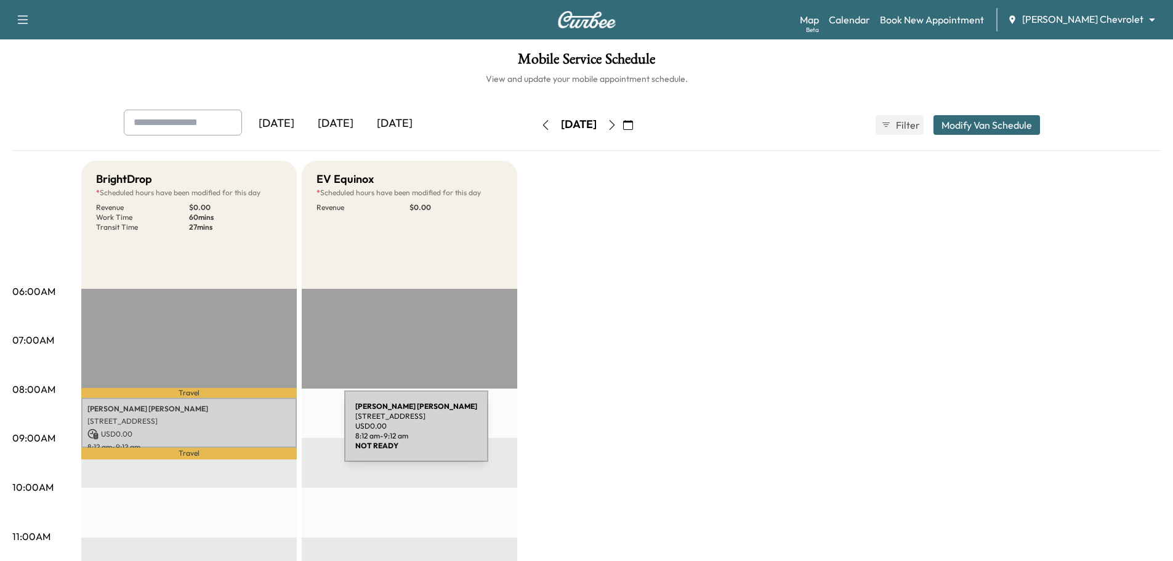
click at [225, 435] on p "USD 0.00" at bounding box center [188, 434] width 203 height 11
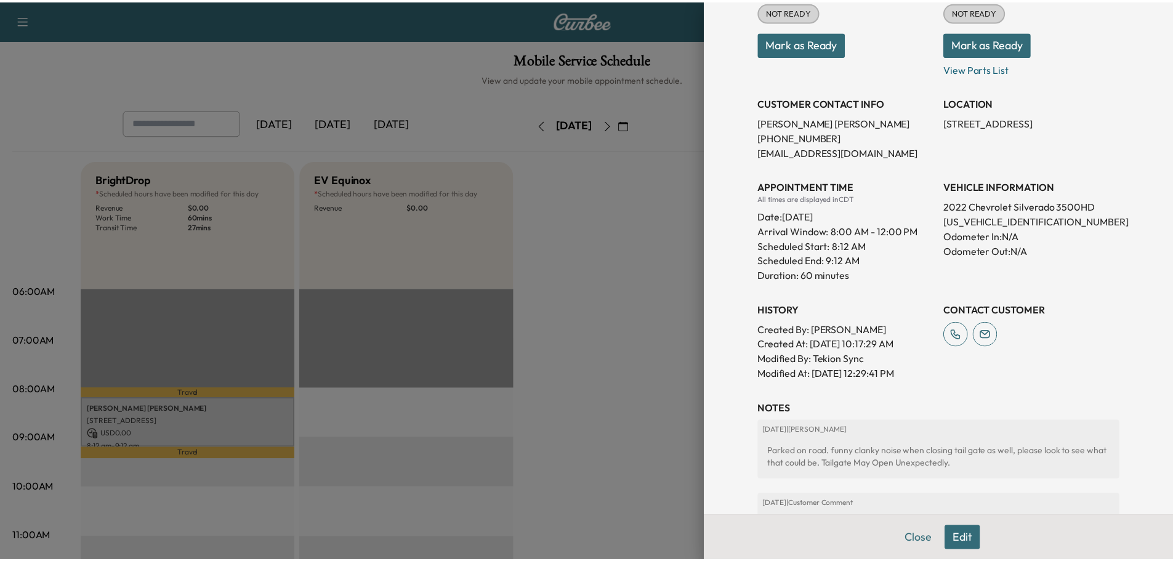
scroll to position [301, 0]
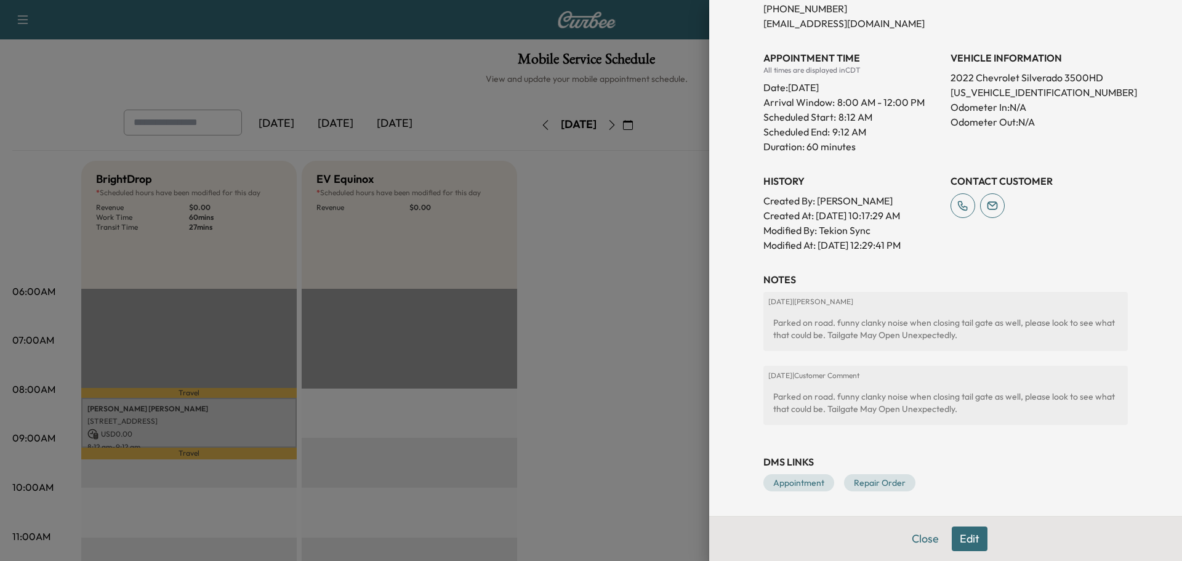
click at [573, 256] on div at bounding box center [591, 280] width 1182 height 561
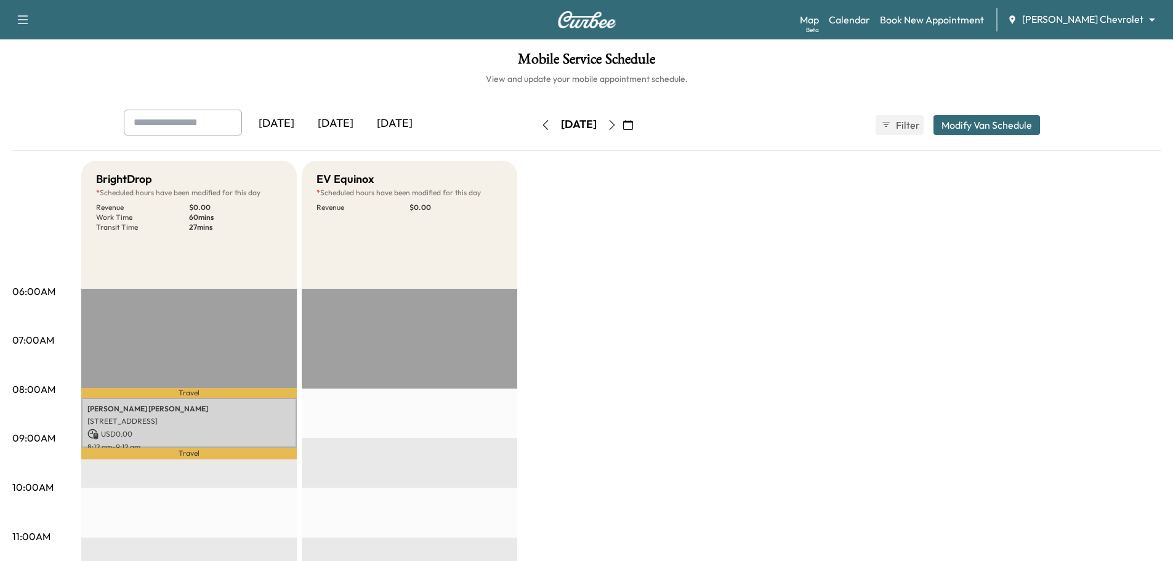
click at [1090, 21] on body "Support Log Out Map Beta Calendar Book New Appointment [PERSON_NAME] Chevrolet …" at bounding box center [586, 280] width 1173 height 561
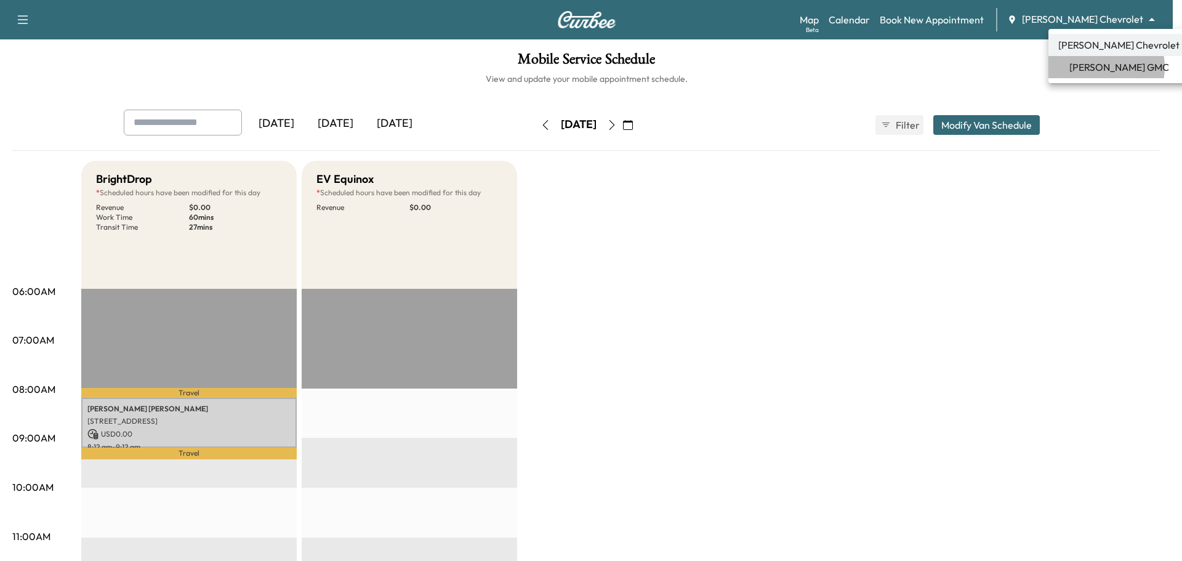
click at [1096, 67] on span "[PERSON_NAME] GMC" at bounding box center [1120, 67] width 100 height 15
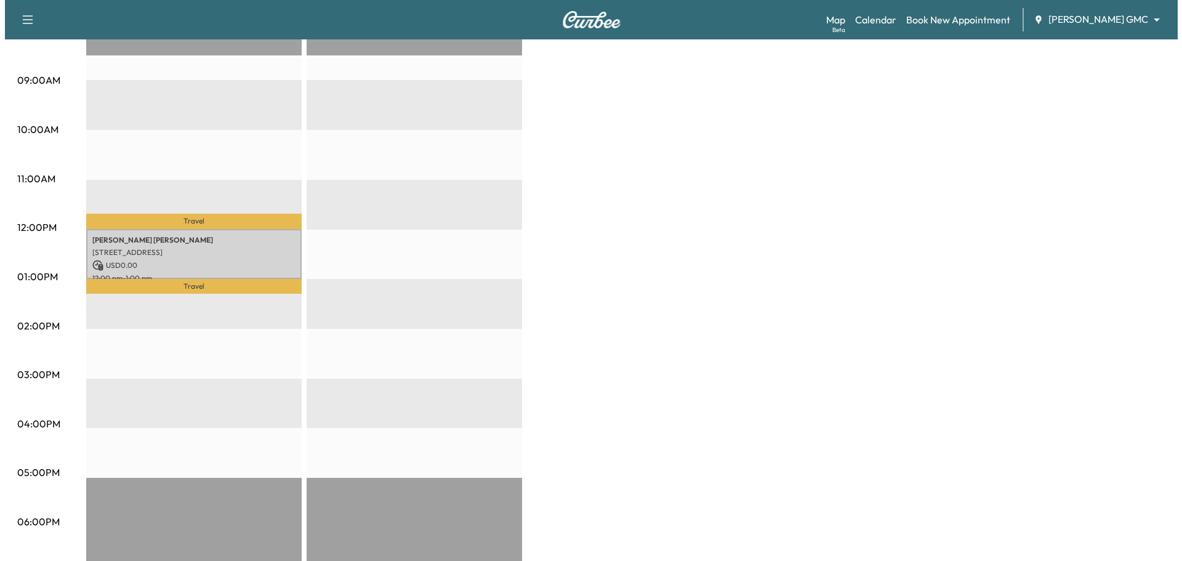
scroll to position [351, 0]
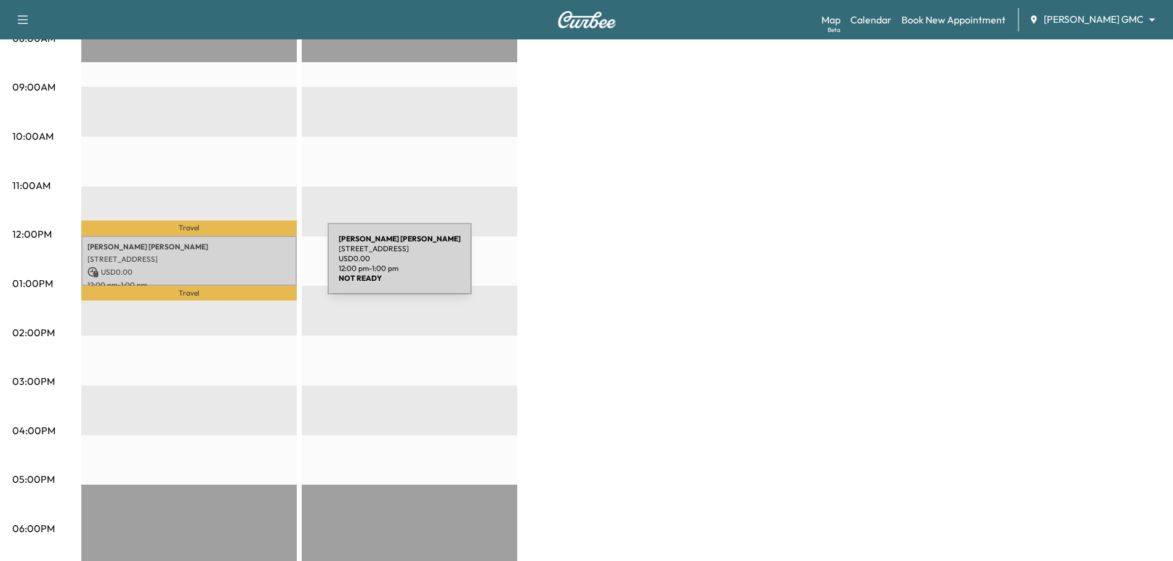
click at [235, 267] on p "USD 0.00" at bounding box center [188, 272] width 203 height 11
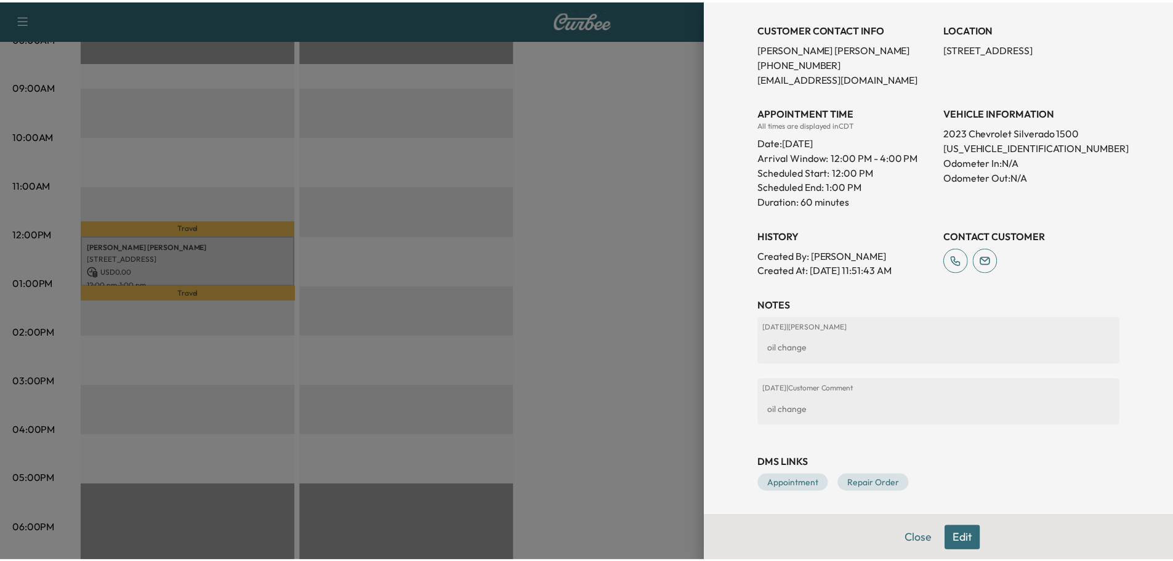
scroll to position [247, 0]
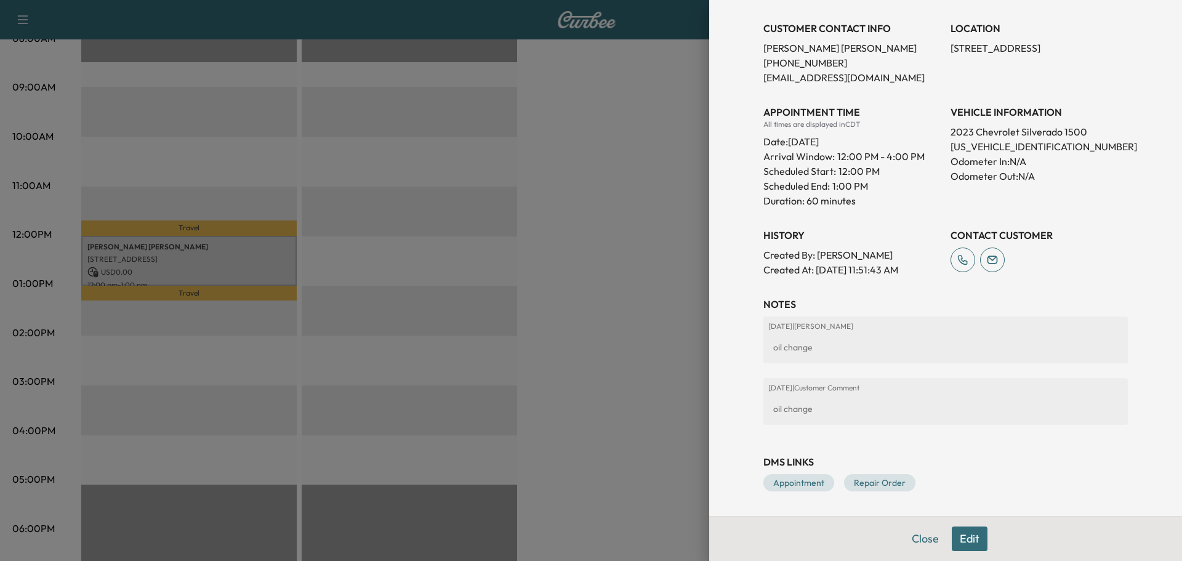
click at [519, 206] on div at bounding box center [591, 280] width 1182 height 561
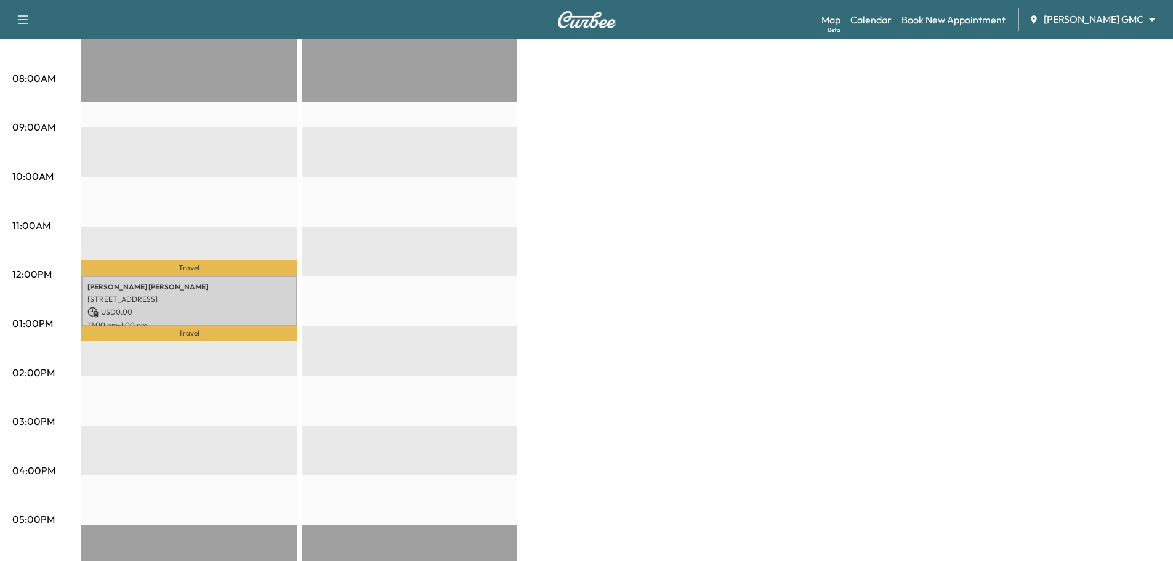
scroll to position [289, 0]
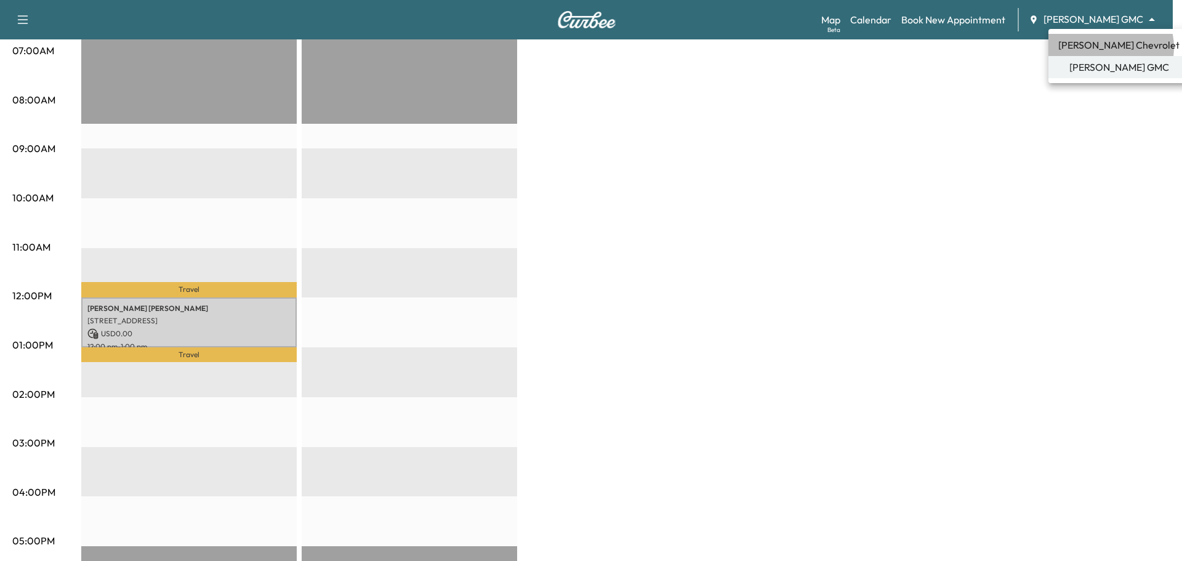
click at [1110, 47] on span "[PERSON_NAME] Chevrolet" at bounding box center [1119, 45] width 121 height 15
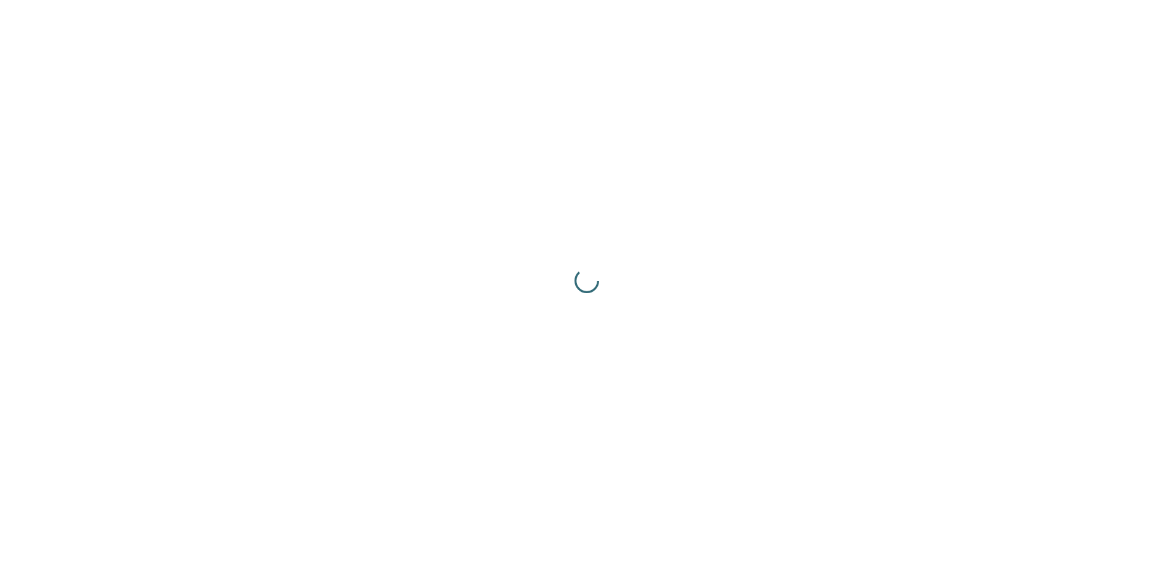
scroll to position [0, 0]
